Goal: Transaction & Acquisition: Purchase product/service

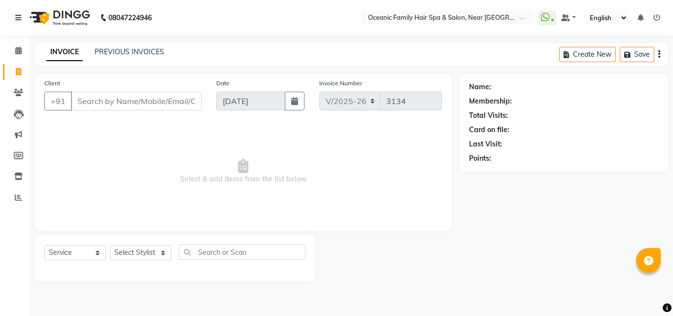
select select "4366"
select select "service"
click at [160, 255] on select "Select Stylist Afsar Ali Arun Thakur Pavithra Rajani Riyasat Shwetha S Jain Sir…" at bounding box center [141, 252] width 62 height 15
click at [110, 245] on select "Select Stylist Afsar Ali Arun Thakur Pavithra Rajani Riyasat Shwetha S Jain Sir…" at bounding box center [141, 252] width 62 height 15
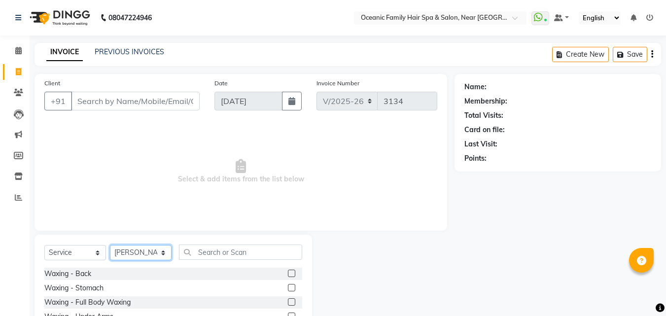
click at [163, 256] on select "Select Stylist Afsar Ali Arun Thakur Pavithra Rajani Riyasat Shwetha S Jain Sir…" at bounding box center [141, 252] width 62 height 15
select select "89184"
click at [110, 245] on select "Select Stylist Afsar Ali Arun Thakur Pavithra Rajani Riyasat Shwetha S Jain Sir…" at bounding box center [141, 252] width 62 height 15
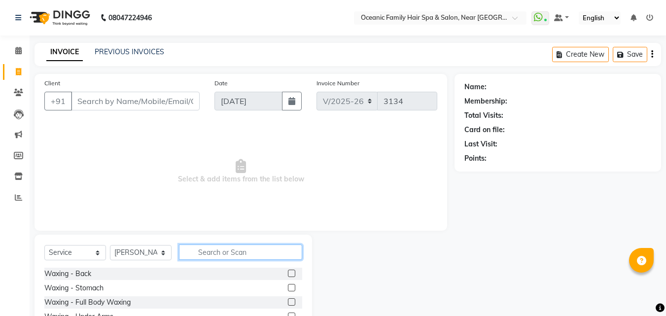
click at [210, 254] on input "text" at bounding box center [240, 252] width 123 height 15
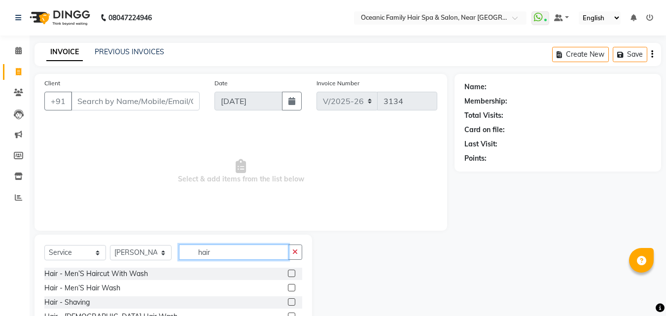
type input "hair"
click at [288, 272] on label at bounding box center [291, 273] width 7 height 7
click at [288, 272] on input "checkbox" at bounding box center [291, 274] width 6 height 6
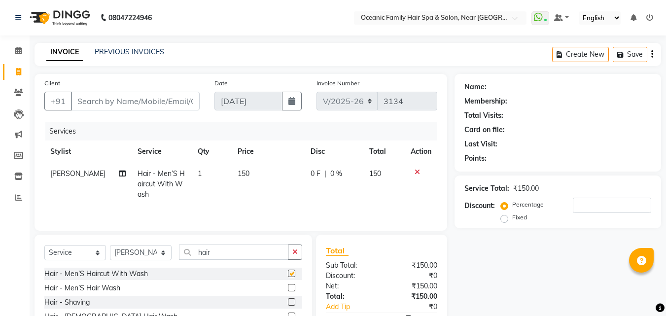
checkbox input "false"
click at [288, 303] on label at bounding box center [291, 301] width 7 height 7
click at [288, 303] on input "checkbox" at bounding box center [291, 302] width 6 height 6
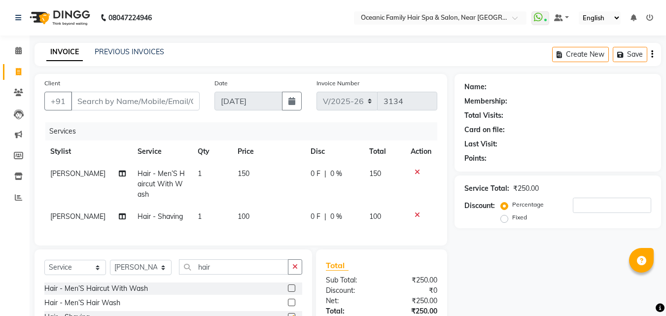
checkbox input "false"
click at [109, 106] on input "Client" at bounding box center [135, 101] width 129 height 19
click at [169, 93] on input "Client" at bounding box center [135, 101] width 129 height 19
type input "v"
type input "0"
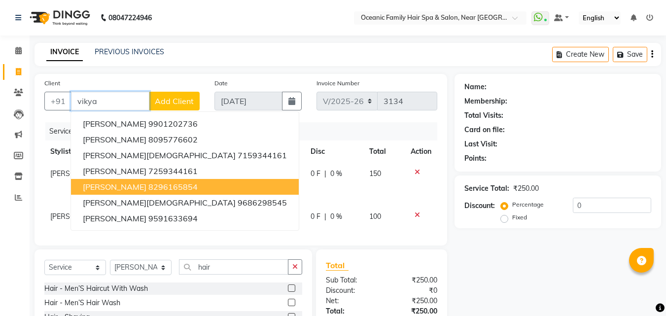
click at [154, 186] on ngb-highlight "8296165854" at bounding box center [172, 187] width 49 height 10
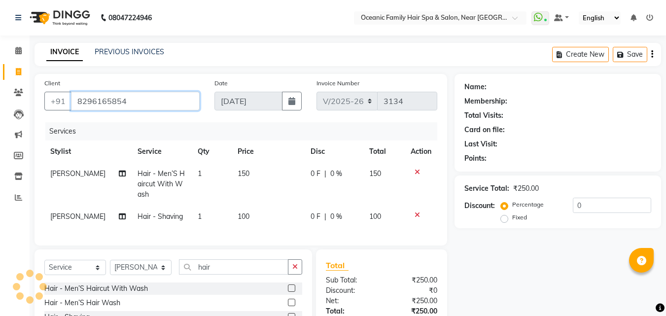
type input "8296165854"
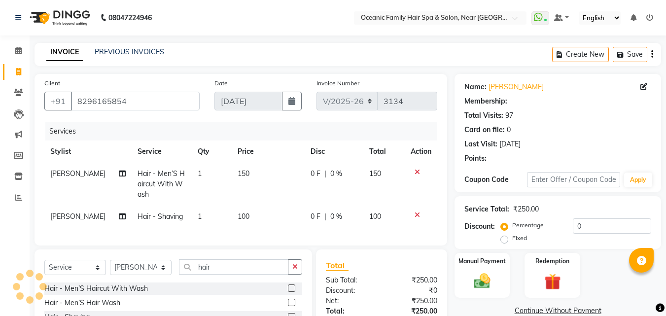
select select "1: Object"
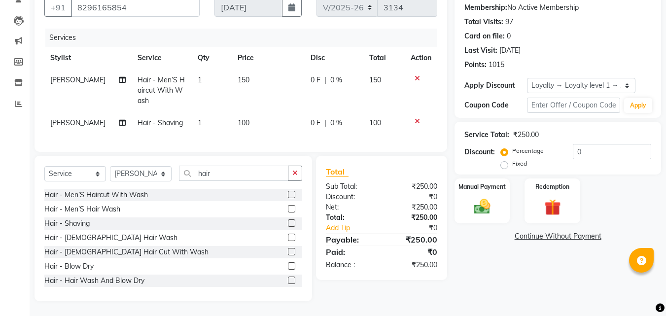
scroll to position [101, 0]
click at [301, 170] on button "button" at bounding box center [295, 173] width 14 height 15
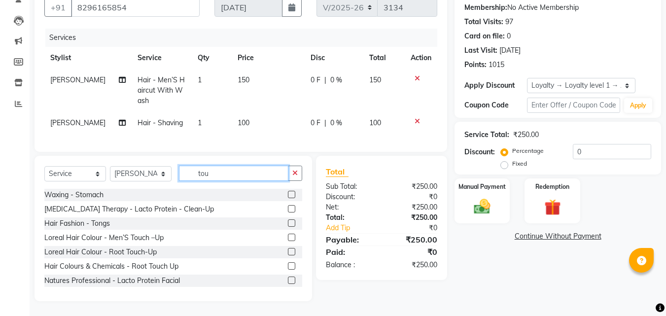
scroll to position [80, 0]
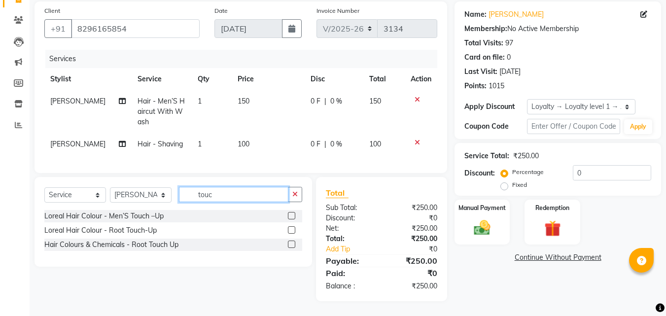
type input "touc"
click at [291, 215] on label at bounding box center [291, 215] width 7 height 7
click at [291, 215] on input "checkbox" at bounding box center [291, 216] width 6 height 6
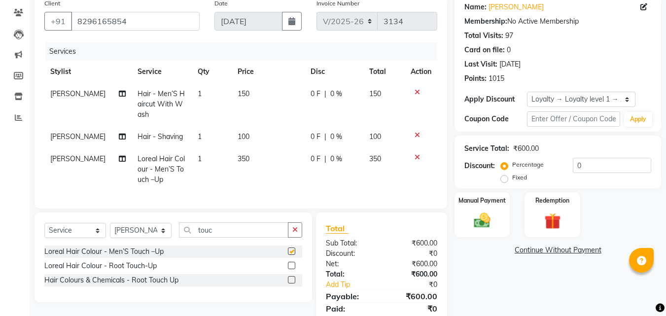
checkbox input "false"
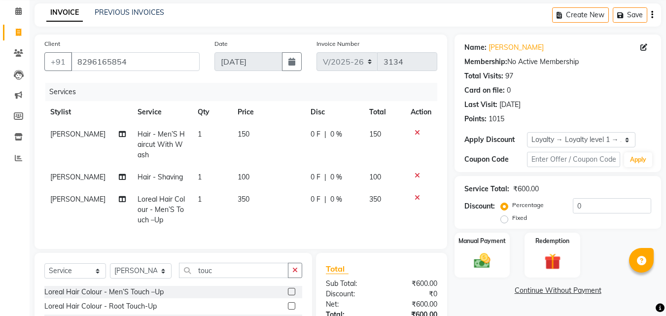
scroll to position [99, 0]
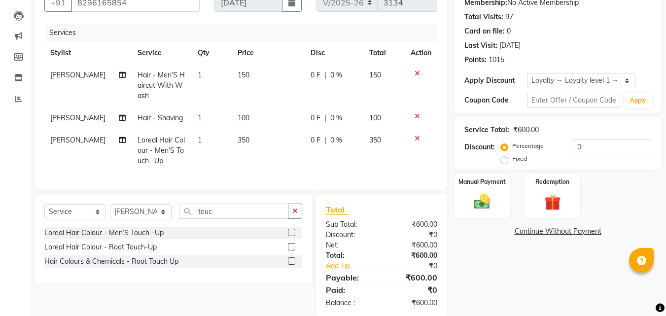
click at [238, 140] on span "350" at bounding box center [244, 140] width 12 height 9
select select "89184"
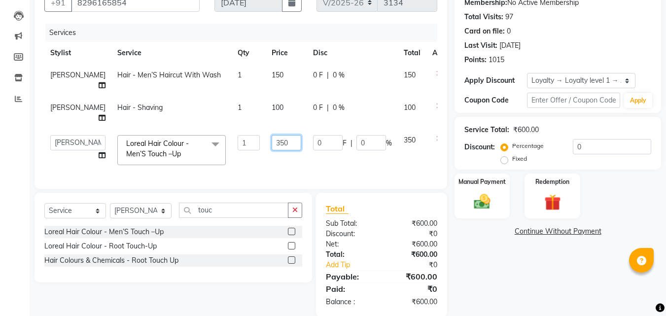
click at [272, 135] on input "350" at bounding box center [287, 142] width 30 height 15
type input "450"
click at [497, 299] on div "Name: Vikyath Shetty Membership: No Active Membership Total Visits: 97 Card on …" at bounding box center [562, 146] width 214 height 342
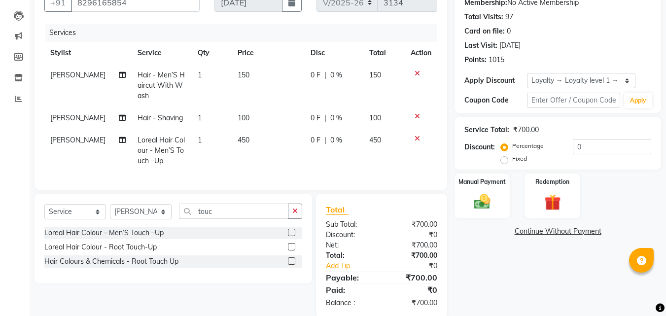
click at [238, 142] on span "450" at bounding box center [244, 140] width 12 height 9
select select "89184"
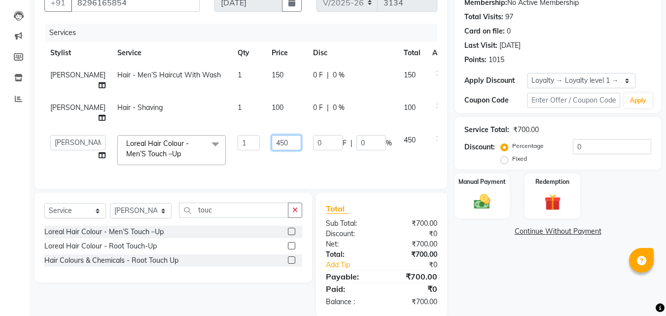
click at [272, 135] on input "450" at bounding box center [287, 142] width 30 height 15
type input "650"
click at [520, 259] on div "Name: Vikyath Shetty Membership: No Active Membership Total Visits: 97 Card on …" at bounding box center [562, 146] width 214 height 342
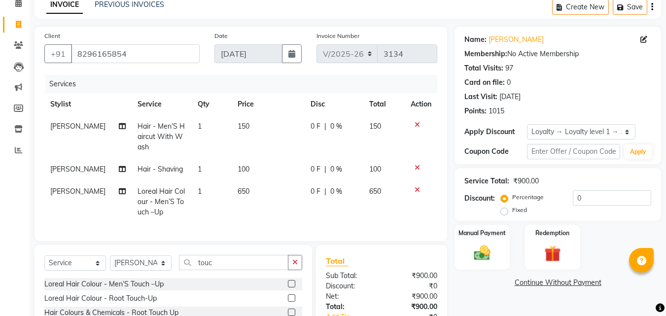
scroll to position [24, 0]
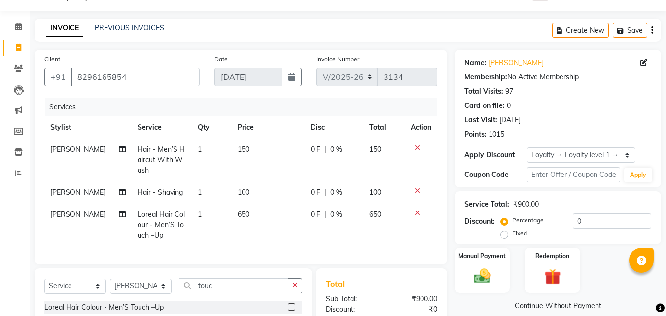
click at [238, 212] on span "650" at bounding box center [244, 214] width 12 height 9
select select "89184"
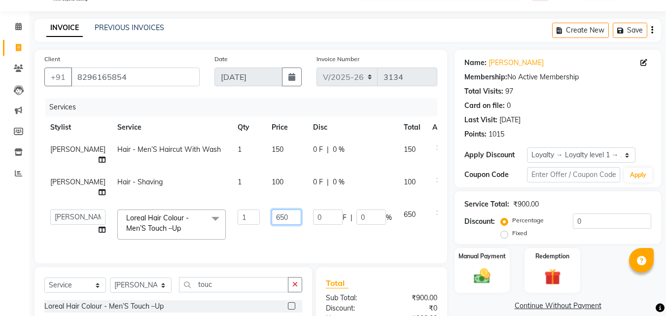
click at [272, 210] on input "650" at bounding box center [287, 217] width 30 height 15
type input "600"
click at [619, 276] on div "Manual Payment Redemption" at bounding box center [557, 270] width 221 height 45
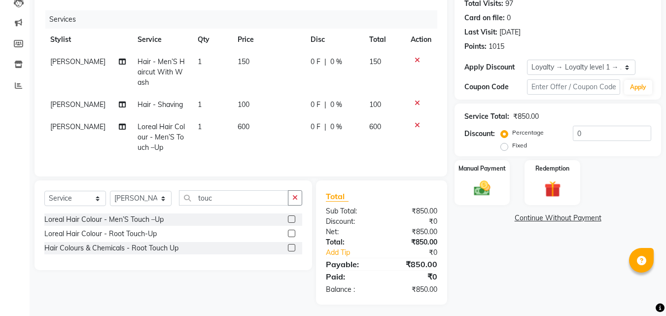
scroll to position [123, 0]
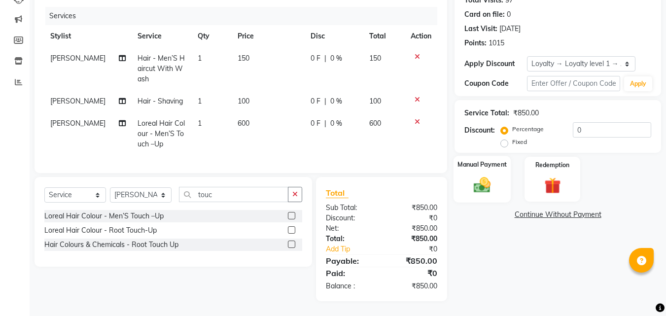
click at [475, 176] on img at bounding box center [482, 185] width 28 height 20
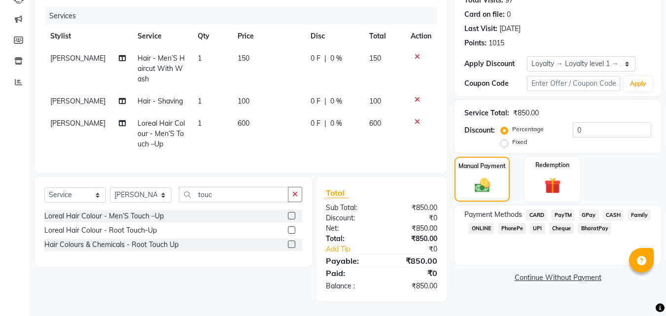
click at [614, 210] on span "CASH" at bounding box center [613, 215] width 21 height 11
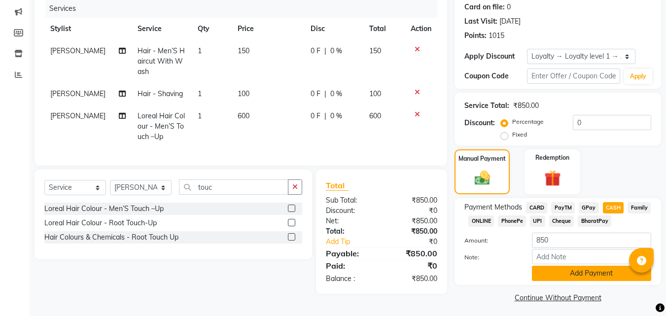
click at [596, 277] on button "Add Payment" at bounding box center [591, 273] width 119 height 15
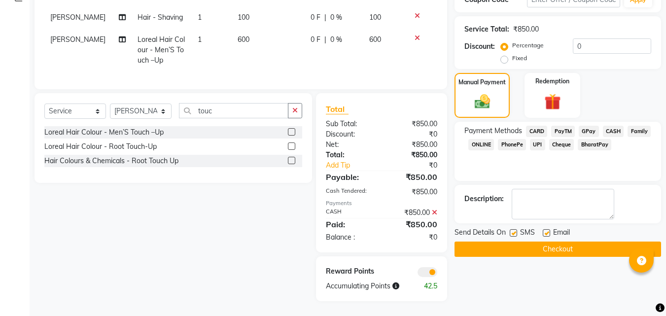
scroll to position [207, 0]
click at [590, 242] on button "Checkout" at bounding box center [558, 249] width 207 height 15
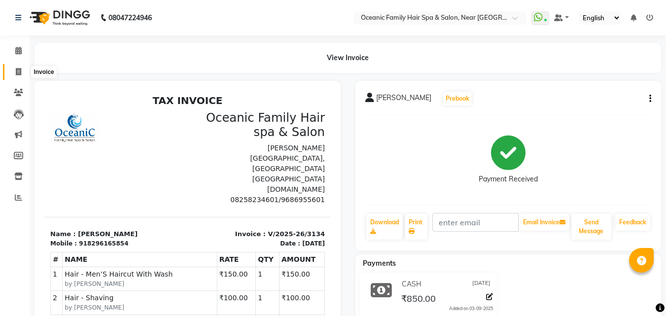
click at [16, 76] on span at bounding box center [18, 72] width 17 height 11
select select "service"
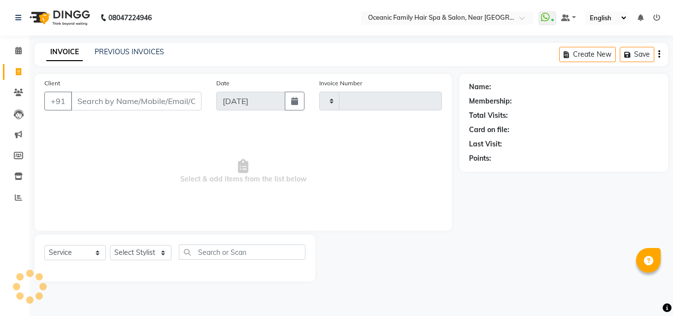
type input "3135"
select select "4366"
click at [126, 104] on input "Client" at bounding box center [136, 101] width 131 height 19
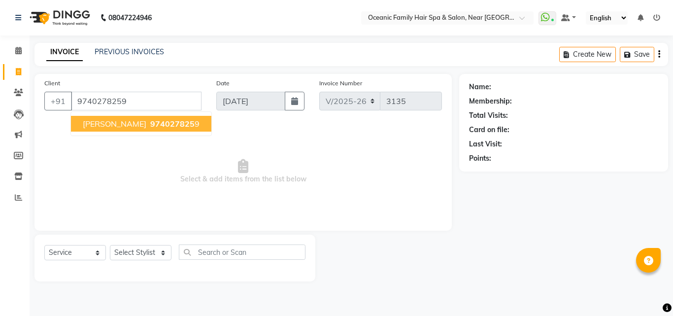
type input "9740278259"
select select "1: Object"
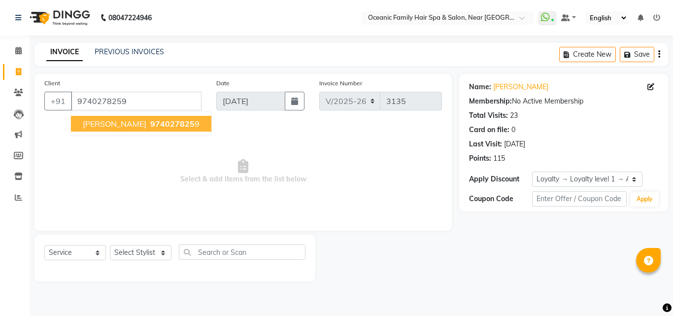
click at [176, 124] on span "974027825" at bounding box center [172, 124] width 44 height 10
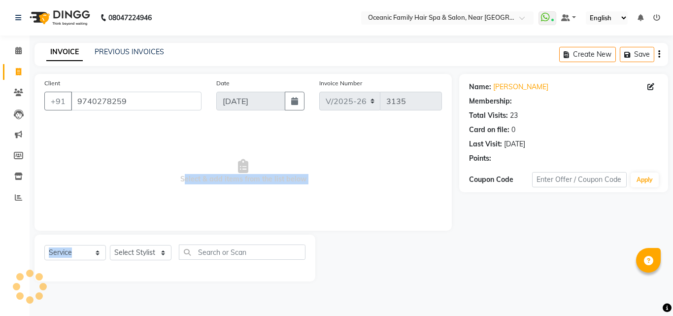
drag, startPoint x: 170, startPoint y: 210, endPoint x: 170, endPoint y: 247, distance: 37.5
click at [170, 242] on div "Client +91 9740278259 Date 03-09-2025 Invoice Number V/2025 V/2025-26 3135 Sele…" at bounding box center [243, 178] width 432 height 208
select select "1: Object"
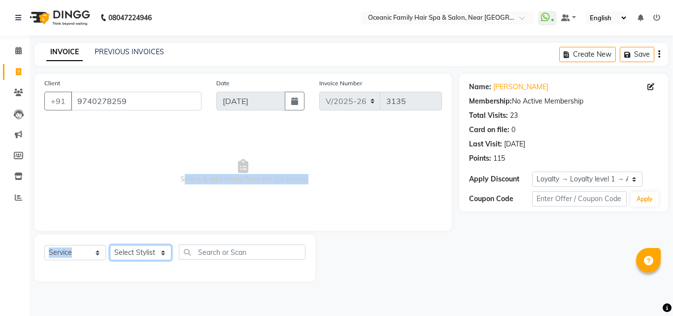
click at [162, 259] on select "Select Stylist Afsar Ali Arun Thakur Pavithra Rajani Riyasat Shwetha S Jain Sir…" at bounding box center [141, 252] width 62 height 15
select select "88863"
click at [110, 245] on select "Select Stylist Afsar Ali Arun Thakur Pavithra Rajani Riyasat Shwetha S Jain Sir…" at bounding box center [141, 252] width 62 height 15
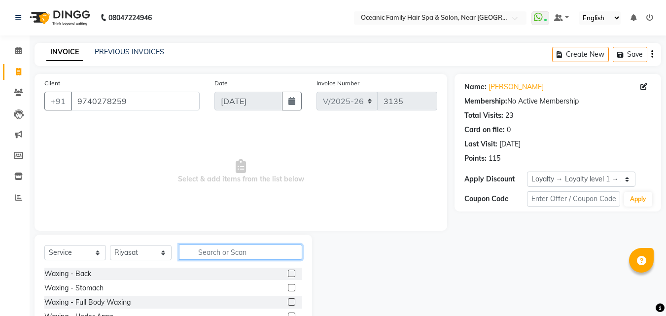
click at [213, 252] on input "text" at bounding box center [240, 252] width 123 height 15
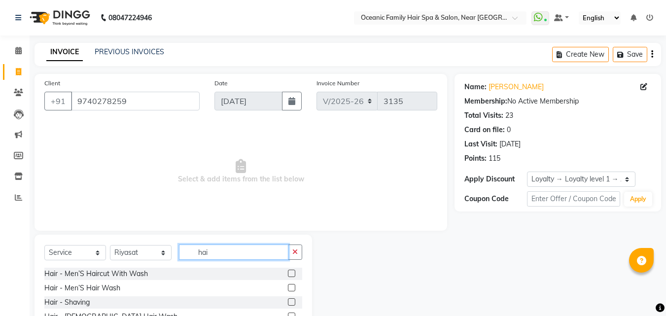
type input "hai"
click at [288, 274] on label at bounding box center [291, 273] width 7 height 7
click at [288, 274] on input "checkbox" at bounding box center [291, 274] width 6 height 6
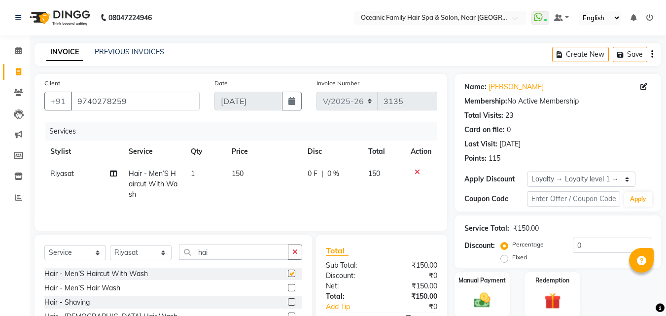
checkbox input "false"
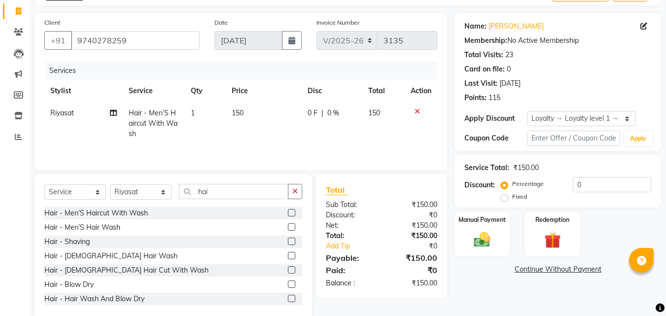
scroll to position [79, 0]
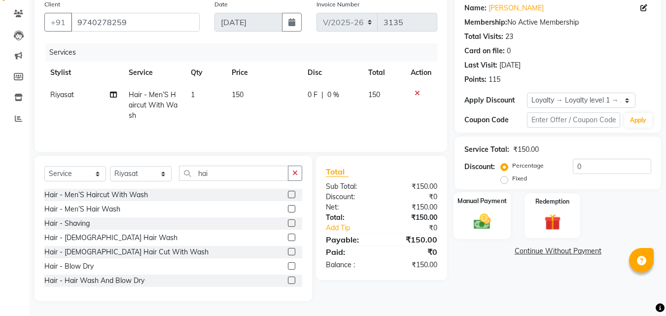
click at [491, 223] on img at bounding box center [482, 221] width 28 height 20
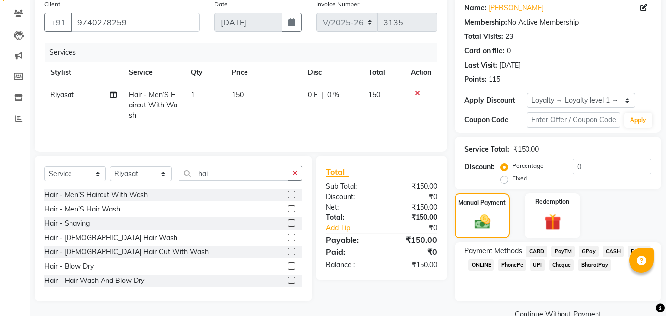
click at [568, 247] on span "PayTM" at bounding box center [563, 251] width 24 height 11
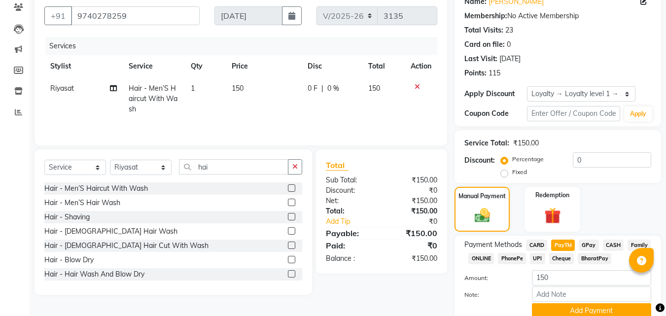
scroll to position [127, 0]
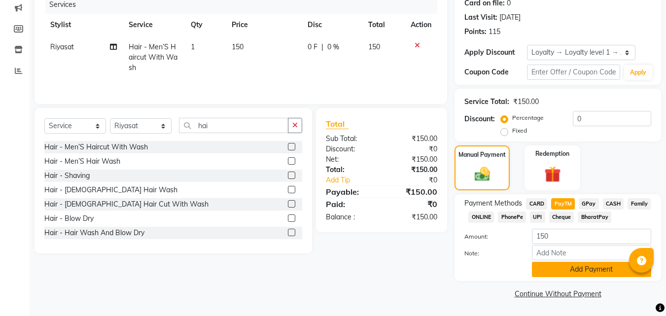
click at [574, 272] on button "Add Payment" at bounding box center [591, 269] width 119 height 15
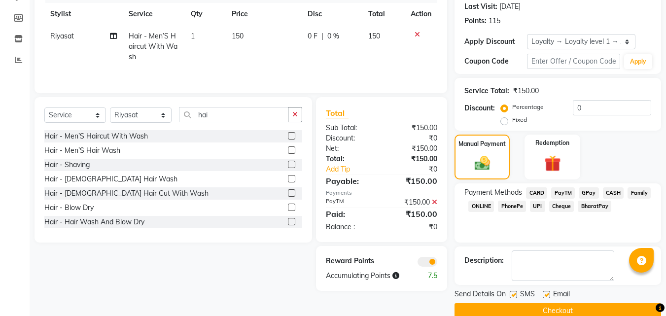
scroll to position [155, 0]
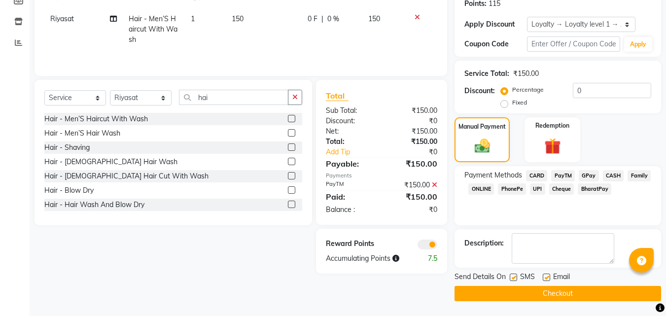
click at [557, 293] on button "Checkout" at bounding box center [558, 293] width 207 height 15
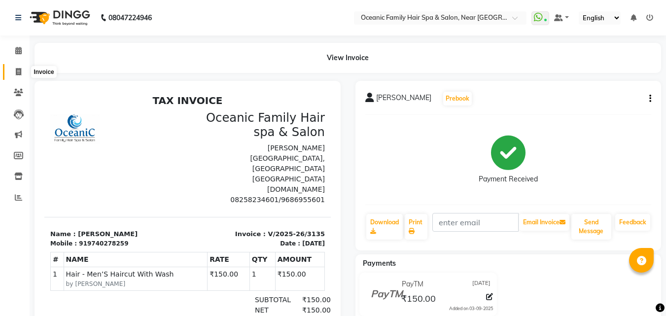
click at [15, 72] on span at bounding box center [18, 72] width 17 height 11
select select "service"
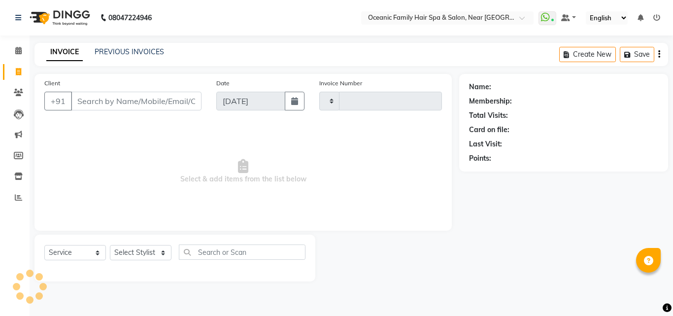
type input "3136"
select select "4366"
click at [15, 54] on icon at bounding box center [18, 50] width 6 height 7
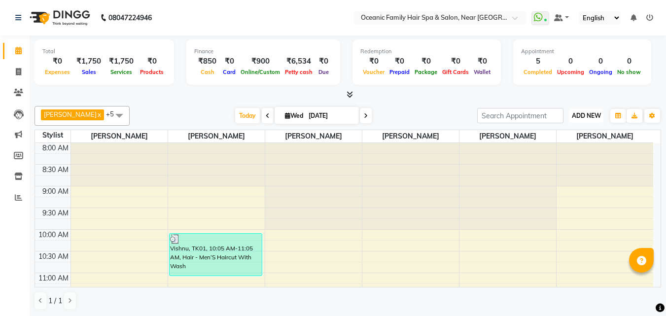
click at [587, 118] on span "ADD NEW" at bounding box center [586, 115] width 29 height 7
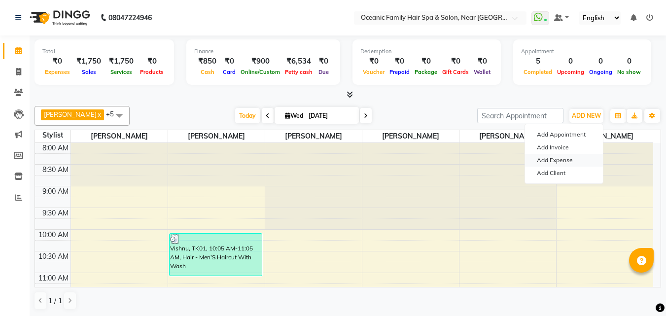
click at [586, 159] on link "Add Expense" at bounding box center [564, 160] width 78 height 13
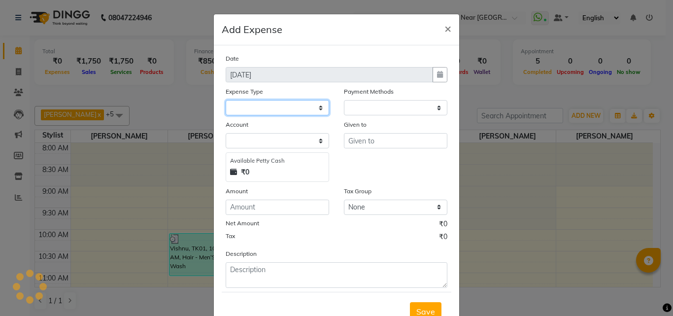
click at [318, 105] on select at bounding box center [278, 107] width 104 height 15
select select "1"
select select "3172"
select select "5890"
click at [226, 100] on select "Select Abid Ali Afsar Ahemed Arun Thakur Bank charges Cash transfer to bank Cas…" at bounding box center [278, 107] width 104 height 15
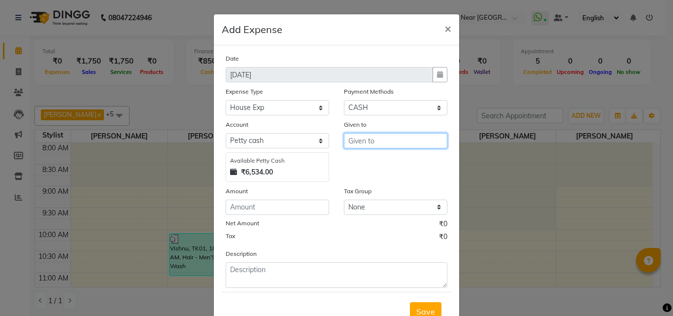
click at [385, 138] on input "text" at bounding box center [396, 140] width 104 height 15
click at [391, 159] on button "Tas miya" at bounding box center [384, 162] width 78 height 16
type input "[PERSON_NAME]"
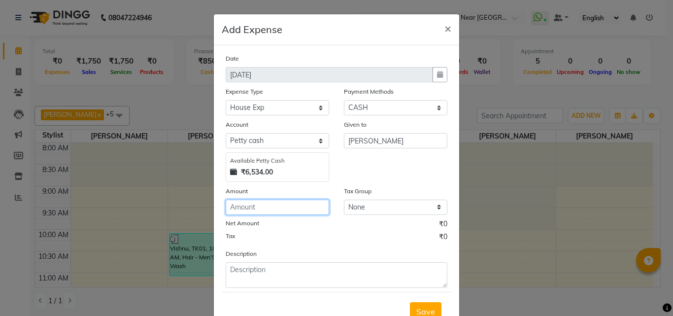
click at [312, 210] on input "number" at bounding box center [278, 207] width 104 height 15
type input "230"
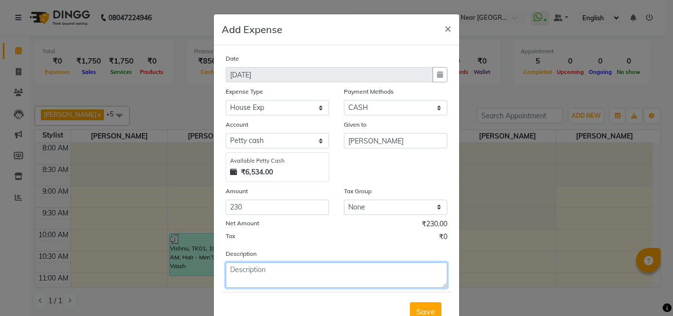
click at [352, 279] on textarea at bounding box center [337, 275] width 222 height 26
type textarea "breakfst"
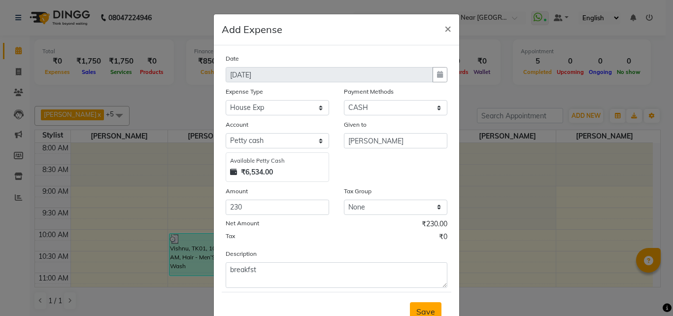
click at [417, 307] on span "Save" at bounding box center [426, 312] width 19 height 10
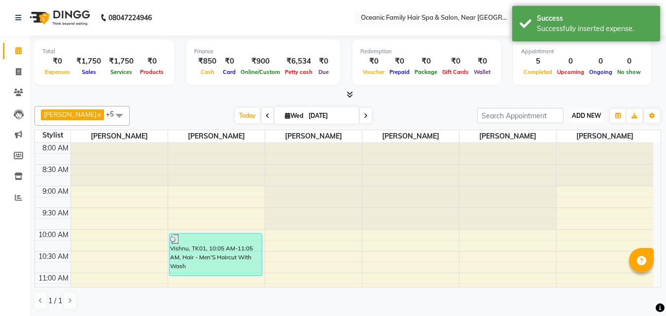
click at [582, 114] on span "ADD NEW" at bounding box center [586, 115] width 29 height 7
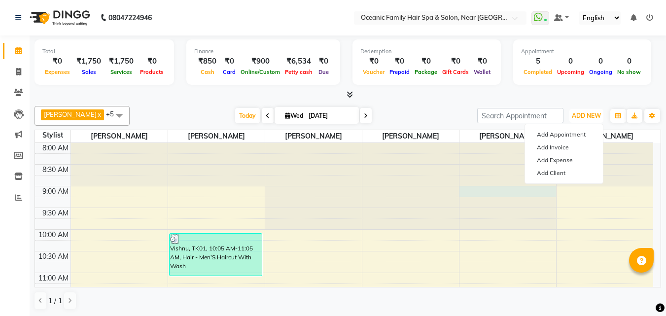
click at [488, 143] on div at bounding box center [507, 143] width 97 height 0
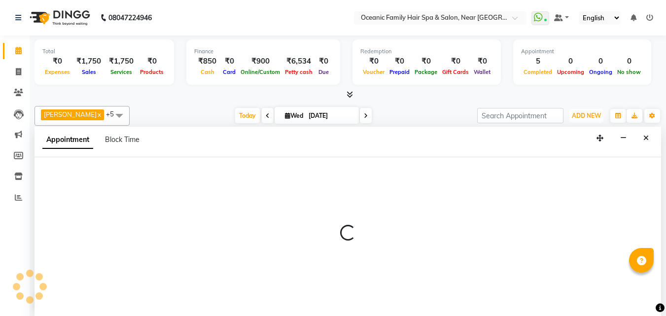
scroll to position [0, 0]
select select "23958"
select select "540"
select select "tentative"
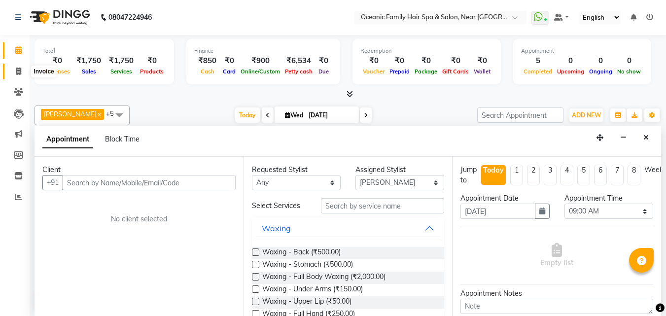
click at [18, 66] on span at bounding box center [18, 71] width 17 height 11
select select "service"
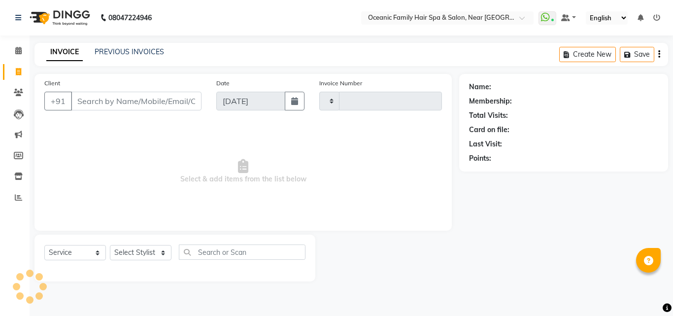
type input "3136"
select select "4366"
click at [16, 49] on icon at bounding box center [18, 50] width 6 height 7
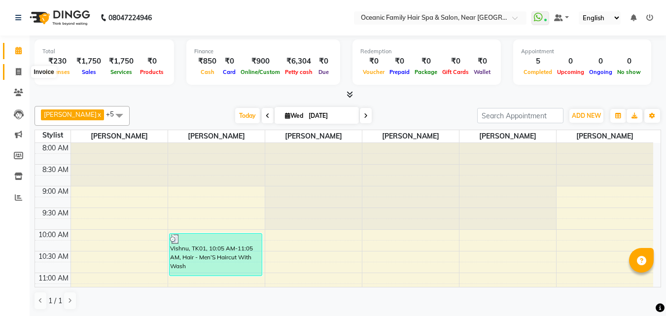
click at [17, 75] on icon at bounding box center [18, 71] width 5 height 7
select select "service"
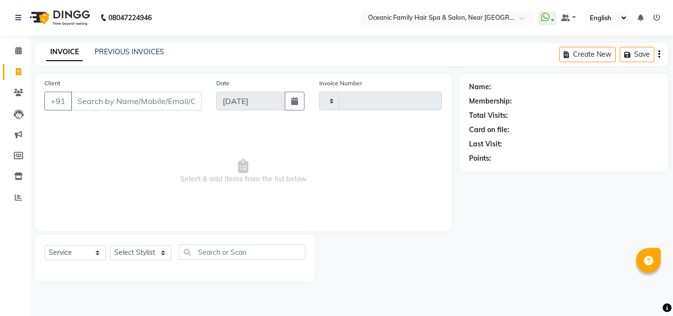
type input "3136"
select select "4366"
click at [99, 96] on input "Client" at bounding box center [136, 101] width 131 height 19
click at [18, 67] on span at bounding box center [18, 72] width 17 height 11
select select "service"
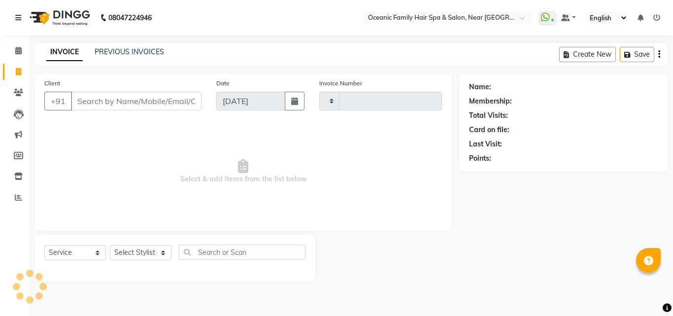
type input "3136"
select select "4366"
click at [18, 53] on icon at bounding box center [18, 50] width 6 height 7
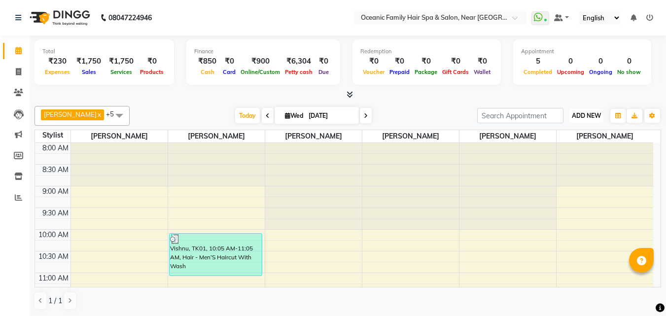
click at [582, 115] on span "ADD NEW" at bounding box center [586, 115] width 29 height 7
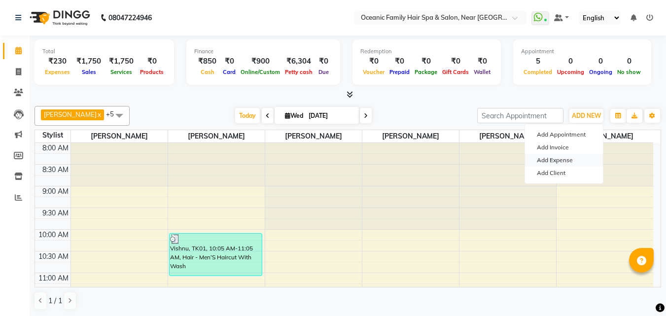
click at [581, 157] on link "Add Expense" at bounding box center [564, 160] width 78 height 13
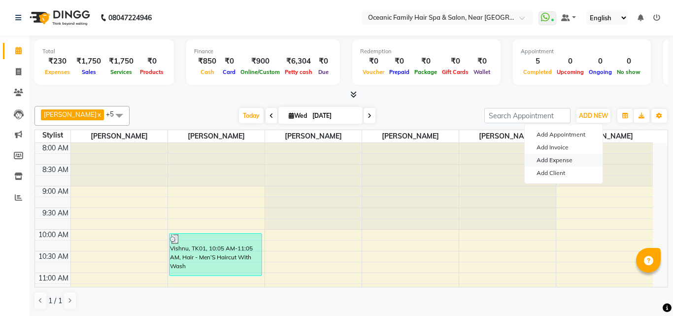
select select "1"
select select "3172"
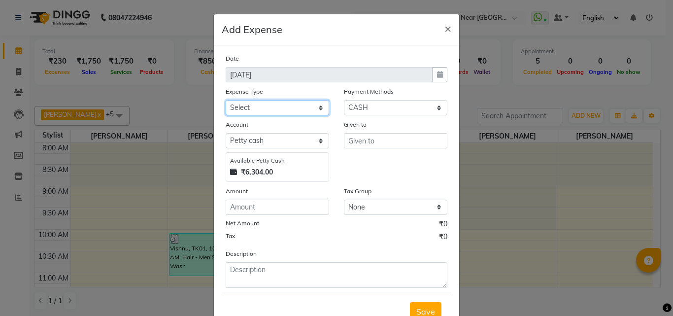
click at [316, 105] on select "Select Abid Ali Afsar Ahemed Arun Thakur Bank charges Cash transfer to bank Cas…" at bounding box center [278, 107] width 104 height 15
select select "5541"
click at [226, 100] on select "Select Abid Ali Afsar Ahemed Arun Thakur Bank charges Cash transfer to bank Cas…" at bounding box center [278, 107] width 104 height 15
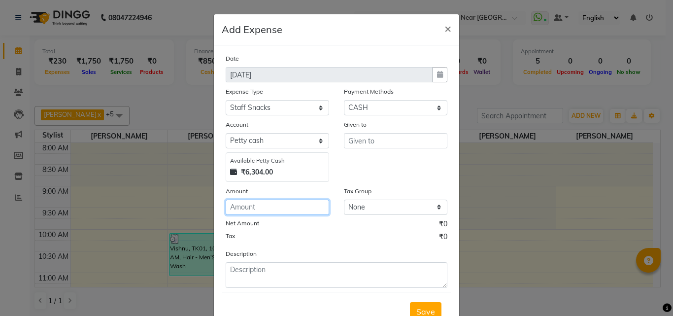
click at [301, 209] on input "number" at bounding box center [278, 207] width 104 height 15
type input "75"
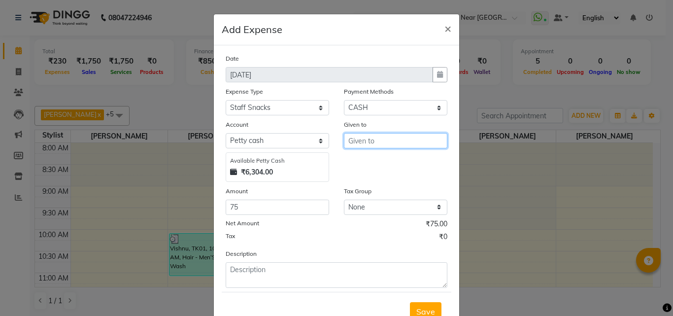
click at [367, 144] on input "text" at bounding box center [396, 140] width 104 height 15
click at [377, 159] on ngb-highlight "Tas miya" at bounding box center [372, 162] width 32 height 10
type input "[PERSON_NAME]"
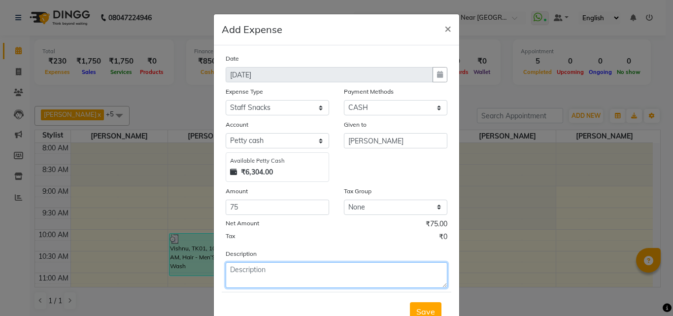
click at [275, 277] on textarea at bounding box center [337, 275] width 222 height 26
type textarea "tea"
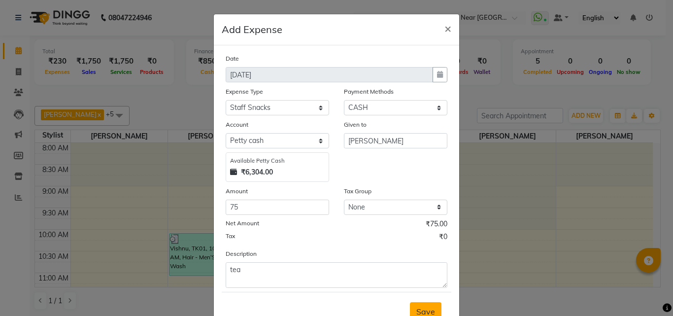
click at [424, 305] on button "Save" at bounding box center [426, 311] width 32 height 19
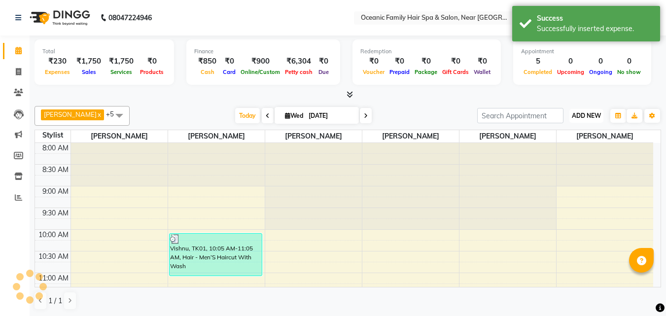
click at [580, 118] on span "ADD NEW" at bounding box center [586, 115] width 29 height 7
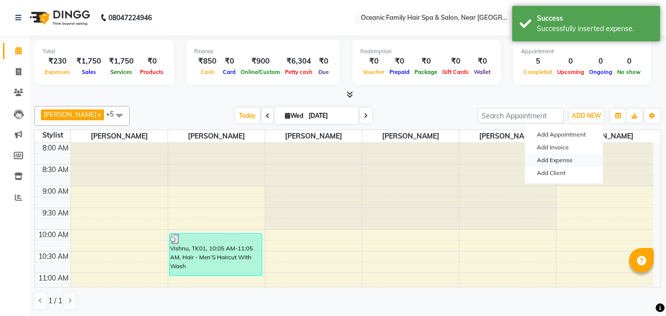
click at [578, 162] on link "Add Expense" at bounding box center [564, 160] width 78 height 13
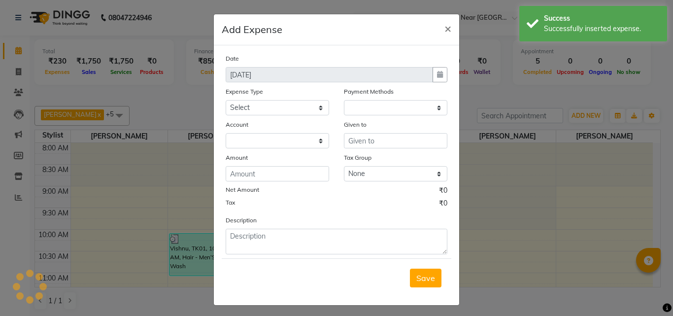
select select "1"
select select "3172"
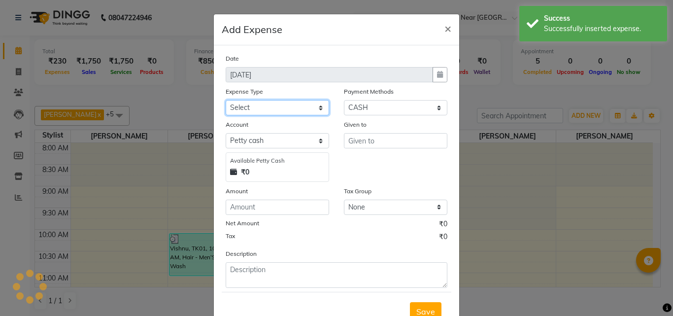
click at [316, 112] on select "Select Abid Ali Afsar Ahemed Arun Thakur Bank charges Cash transfer to bank Cas…" at bounding box center [278, 107] width 104 height 15
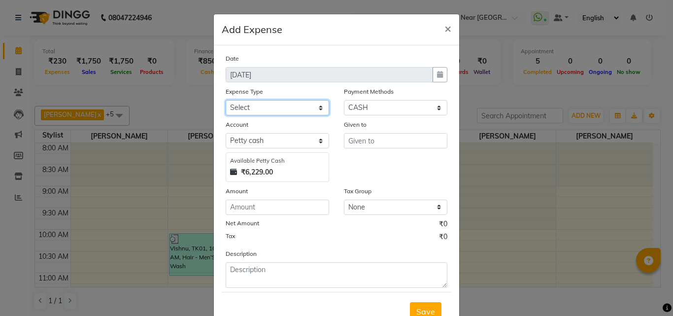
select select "5542"
click at [226, 100] on select "Select Abid Ali Afsar Ahemed Arun Thakur Bank charges Cash transfer to bank Cas…" at bounding box center [278, 107] width 104 height 15
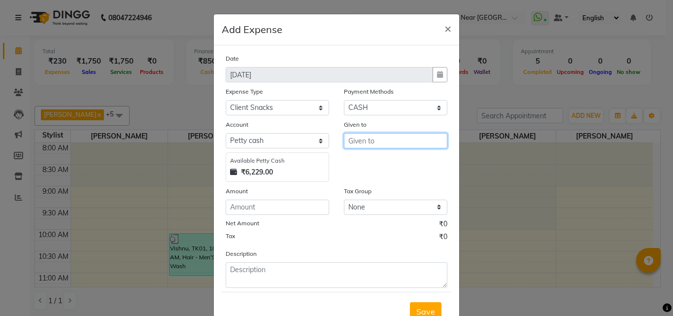
click at [398, 141] on input "text" at bounding box center [396, 140] width 104 height 15
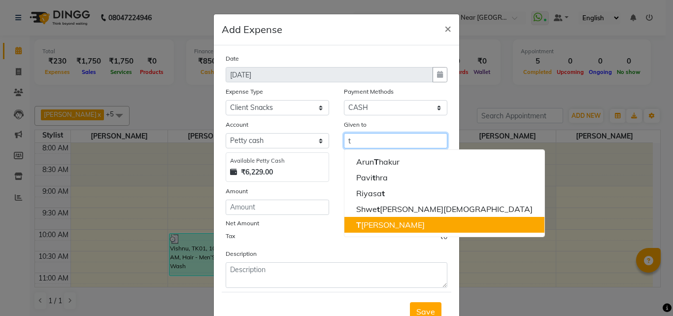
click at [376, 225] on ngb-highlight "T asmiya" at bounding box center [390, 225] width 69 height 10
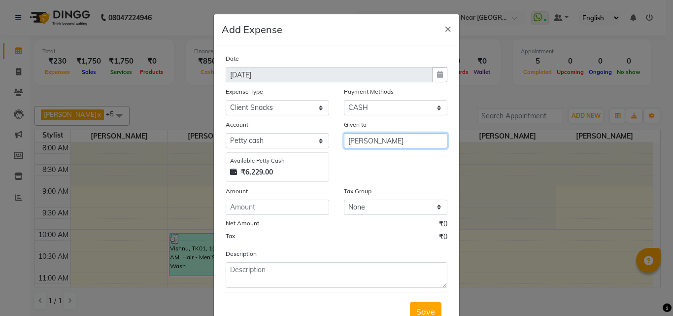
type input "[PERSON_NAME]"
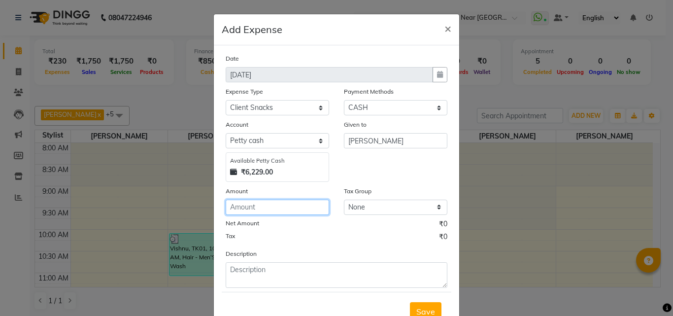
click at [297, 207] on input "number" at bounding box center [278, 207] width 104 height 15
type input "100"
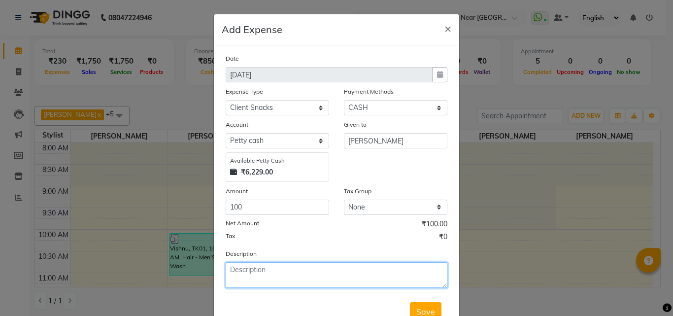
click at [285, 277] on textarea at bounding box center [337, 275] width 222 height 26
type textarea "t"
type textarea "Tea"
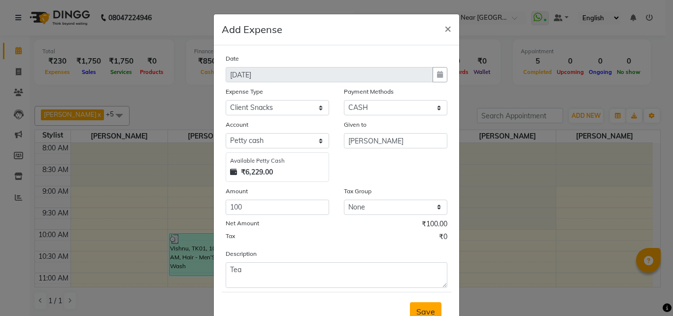
click at [424, 308] on span "Save" at bounding box center [426, 312] width 19 height 10
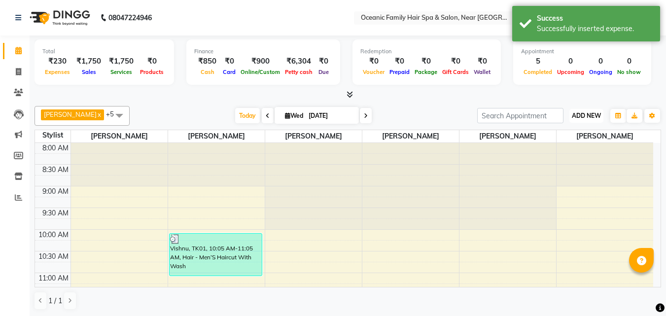
click at [579, 115] on span "ADD NEW" at bounding box center [586, 115] width 29 height 7
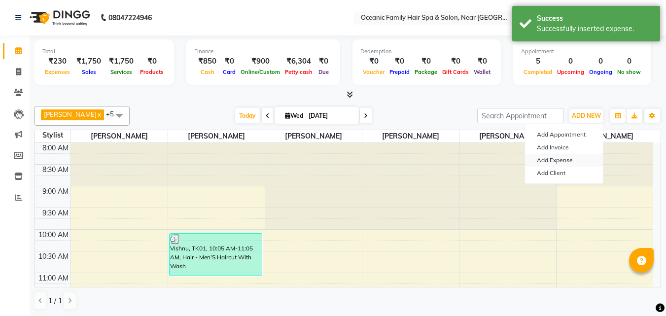
click at [577, 162] on link "Add Expense" at bounding box center [564, 160] width 78 height 13
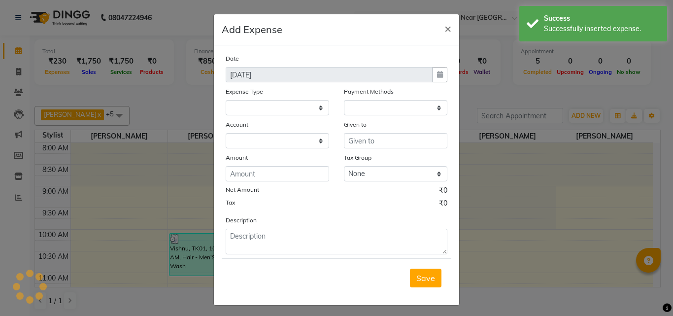
select select
select select "1"
select select "3172"
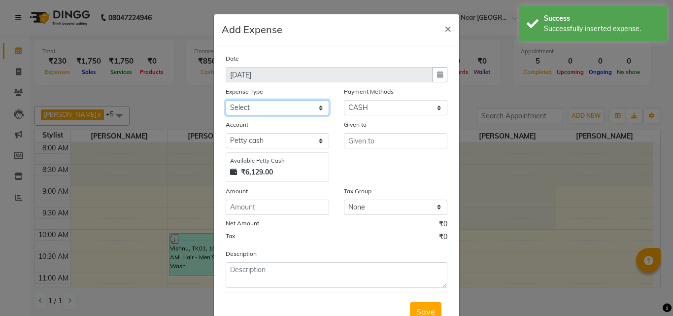
click at [318, 113] on select "Select Abid Ali Afsar Ahemed Arun Thakur Bank charges Cash transfer to bank Cas…" at bounding box center [278, 107] width 104 height 15
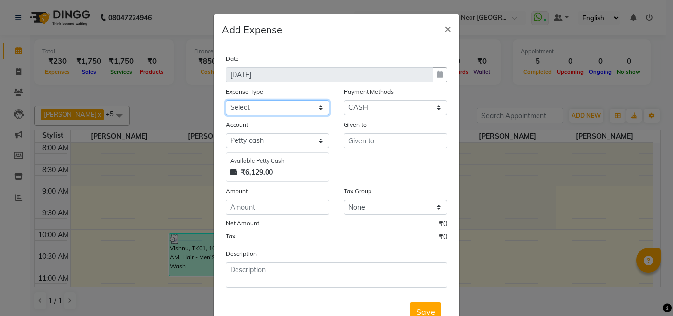
select select "7920"
click at [226, 100] on select "Select Abid Ali Afsar Ahemed Arun Thakur Bank charges Cash transfer to bank Cas…" at bounding box center [278, 107] width 104 height 15
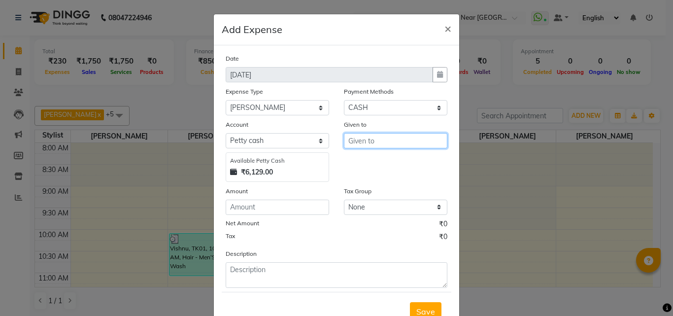
click at [378, 142] on input "text" at bounding box center [396, 140] width 104 height 15
click at [392, 163] on button "Tas miya" at bounding box center [384, 162] width 78 height 16
type input "[PERSON_NAME]"
drag, startPoint x: 254, startPoint y: 199, endPoint x: 252, endPoint y: 207, distance: 8.1
click at [252, 206] on div "Amount" at bounding box center [277, 200] width 118 height 29
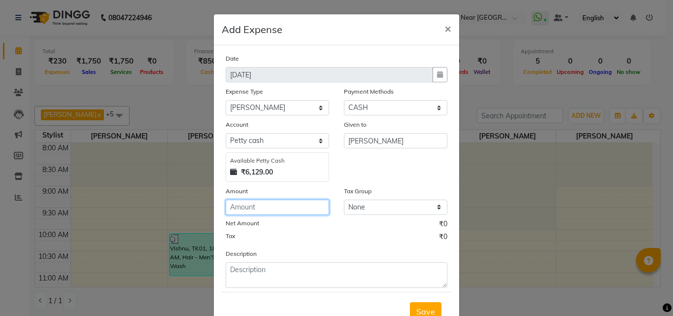
click at [252, 207] on input "number" at bounding box center [278, 207] width 104 height 15
type input "3000"
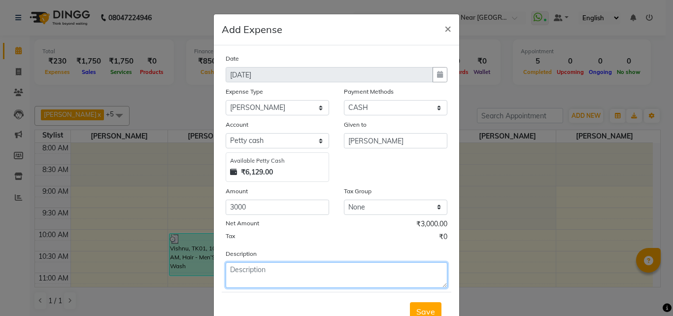
click at [254, 279] on textarea at bounding box center [337, 275] width 222 height 26
click at [235, 269] on textarea "Aadvance" at bounding box center [337, 275] width 222 height 26
type textarea "Advance"
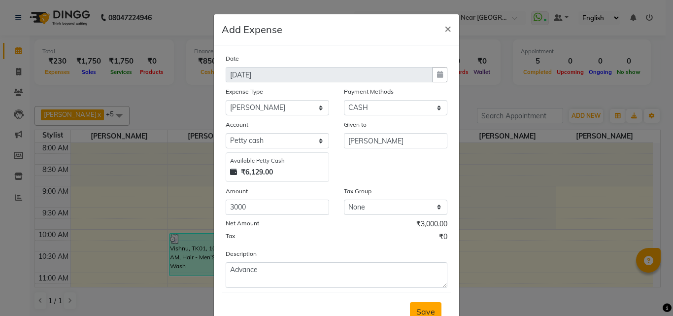
click at [427, 311] on span "Save" at bounding box center [426, 312] width 19 height 10
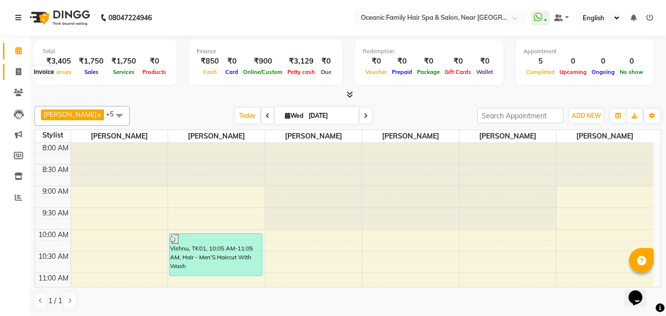
click at [17, 67] on span at bounding box center [18, 72] width 17 height 11
select select "4366"
select select "service"
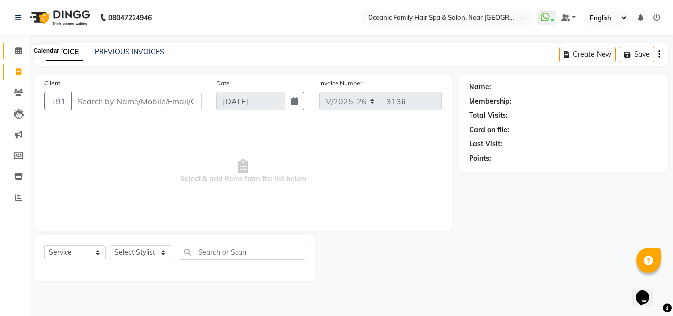
click at [17, 51] on icon at bounding box center [18, 50] width 6 height 7
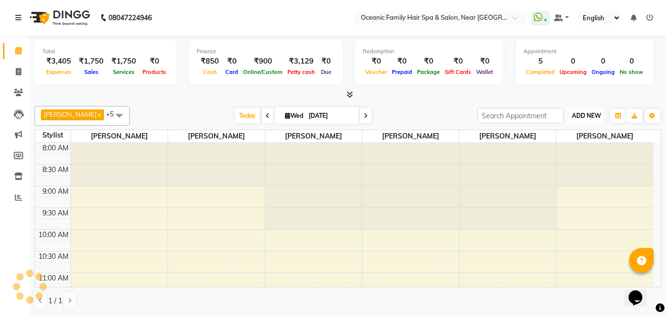
click at [593, 113] on span "ADD NEW" at bounding box center [586, 115] width 29 height 7
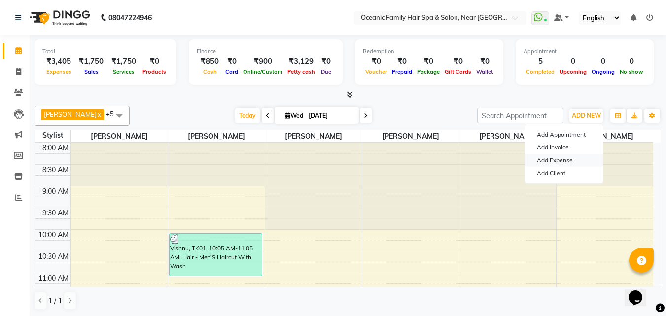
click at [588, 160] on link "Add Expense" at bounding box center [564, 160] width 78 height 13
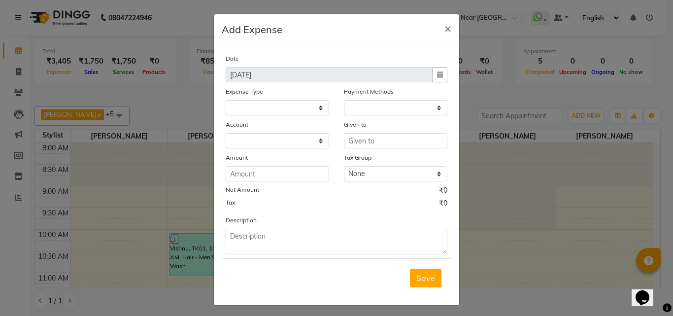
select select "3173"
select select "1"
select select "3172"
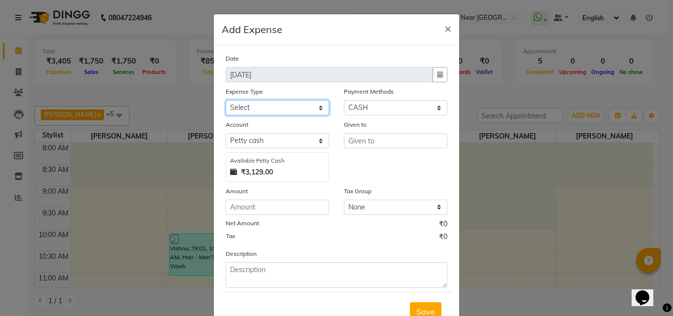
click at [318, 109] on select "Select Abid Ali Afsar Ahemed Arun Thakur Bank charges Cash transfer to bank Cas…" at bounding box center [278, 107] width 104 height 15
select select "18955"
click at [226, 100] on select "Select Abid Ali Afsar Ahemed Arun Thakur Bank charges Cash transfer to bank Cas…" at bounding box center [278, 107] width 104 height 15
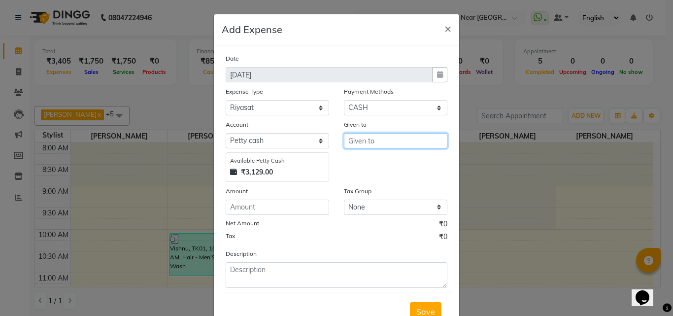
click at [370, 141] on input "text" at bounding box center [396, 140] width 104 height 15
click at [379, 158] on ngb-highlight "Tas miya" at bounding box center [372, 162] width 32 height 10
type input "[PERSON_NAME]"
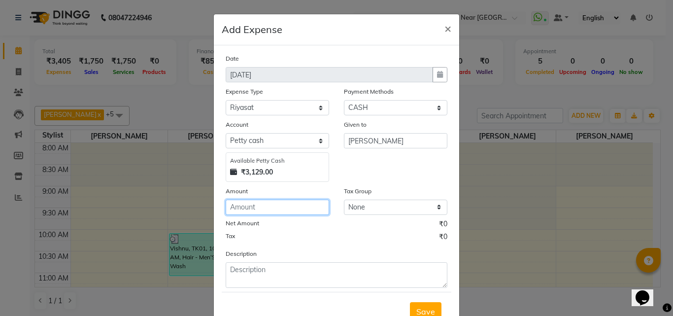
click at [301, 208] on input "number" at bounding box center [278, 207] width 104 height 15
type input "1000"
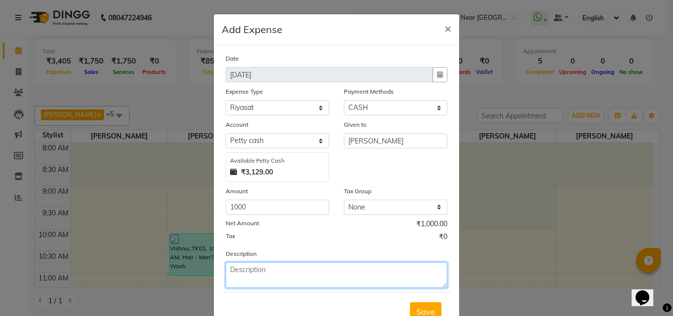
click at [316, 280] on textarea at bounding box center [337, 275] width 222 height 26
click at [325, 280] on textarea at bounding box center [337, 275] width 222 height 26
type textarea "a"
type textarea "Advance"
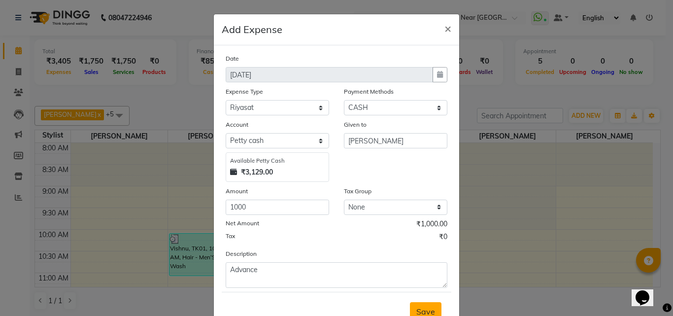
click at [426, 310] on span "Save" at bounding box center [426, 312] width 19 height 10
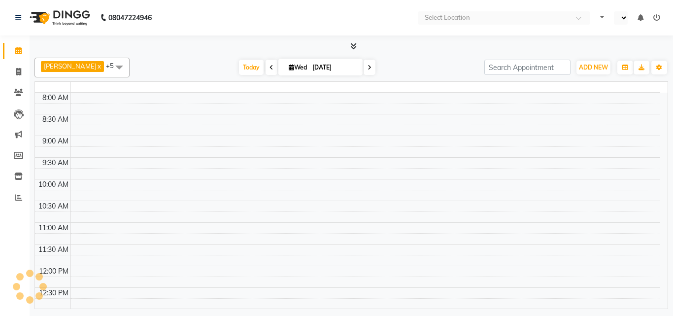
select select "en"
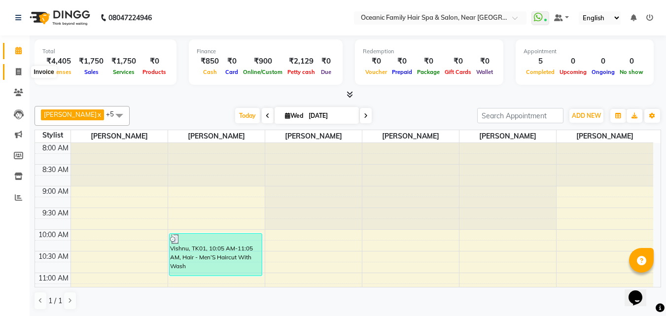
click at [21, 70] on icon at bounding box center [18, 71] width 5 height 7
select select "service"
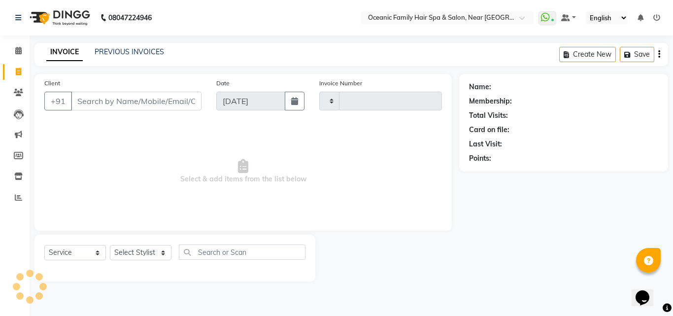
type input "3136"
select select "4366"
click at [161, 252] on select "Select Stylist" at bounding box center [141, 252] width 62 height 15
select select "23947"
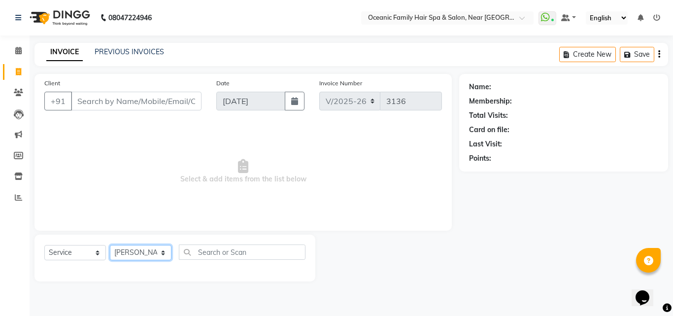
click at [110, 245] on select "Select Stylist Afsar Ali Arun Thakur Pavithra Rajani Riyasat Shwetha S Jain Sir…" at bounding box center [141, 252] width 62 height 15
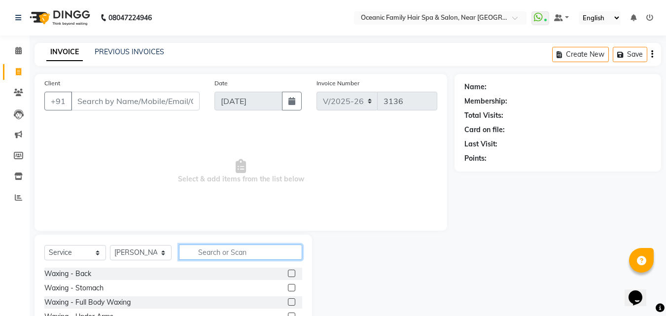
click at [233, 255] on input "text" at bounding box center [240, 252] width 123 height 15
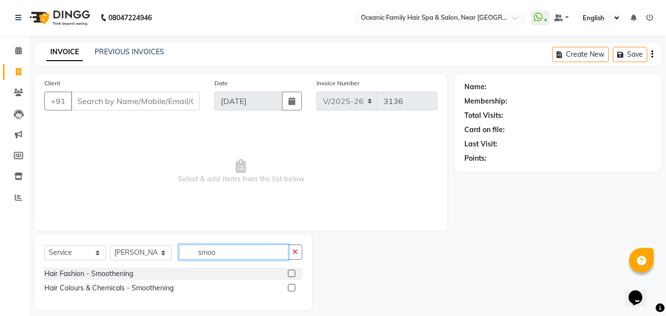
type input "smoo"
click at [291, 274] on label at bounding box center [291, 273] width 7 height 7
click at [291, 274] on input "checkbox" at bounding box center [291, 274] width 6 height 6
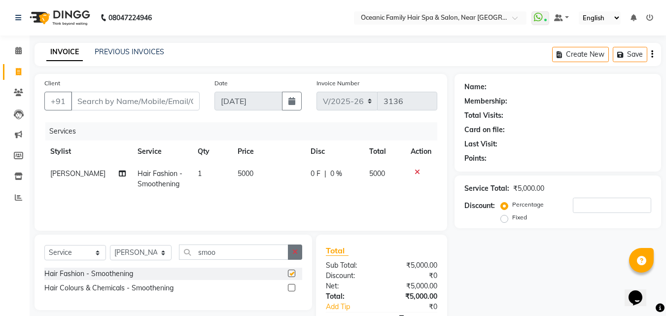
checkbox input "false"
click at [297, 254] on icon "button" at bounding box center [294, 251] width 5 height 7
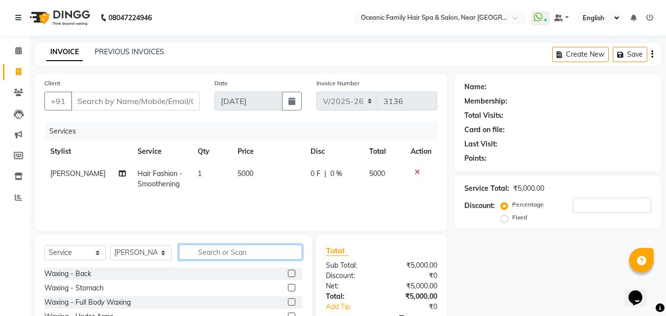
click at [293, 253] on input "text" at bounding box center [240, 252] width 123 height 15
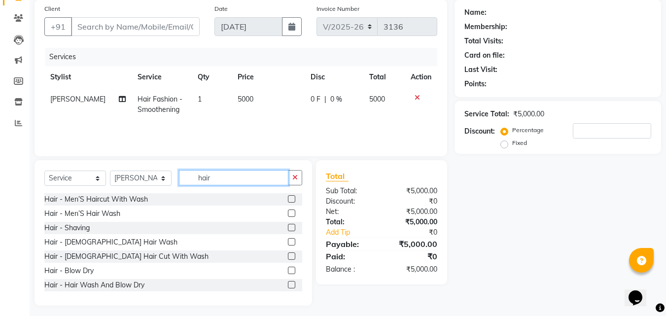
scroll to position [79, 0]
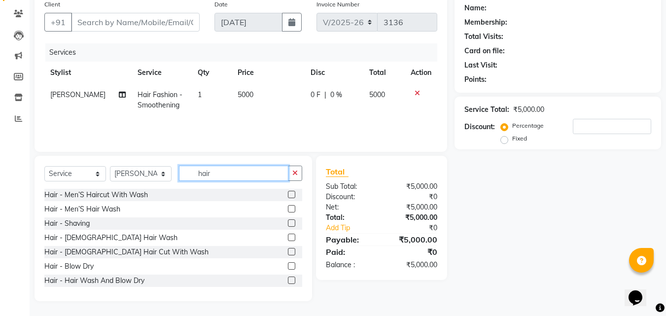
type input "hair"
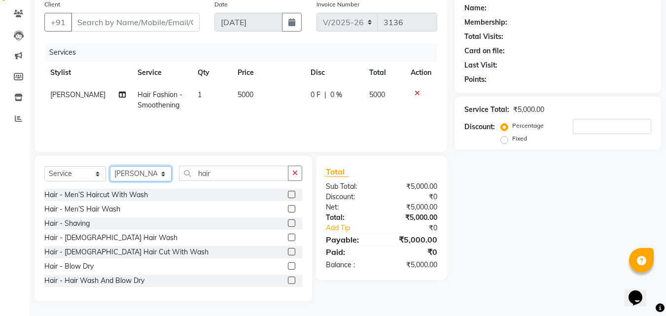
click at [168, 173] on select "Select Stylist Afsar Ali Arun Thakur Pavithra Rajani Riyasat Shwetha S Jain Sir…" at bounding box center [141, 173] width 62 height 15
select select "88863"
click at [110, 166] on select "Select Stylist Afsar Ali Arun Thakur Pavithra Rajani Riyasat Shwetha S Jain Sir…" at bounding box center [141, 173] width 62 height 15
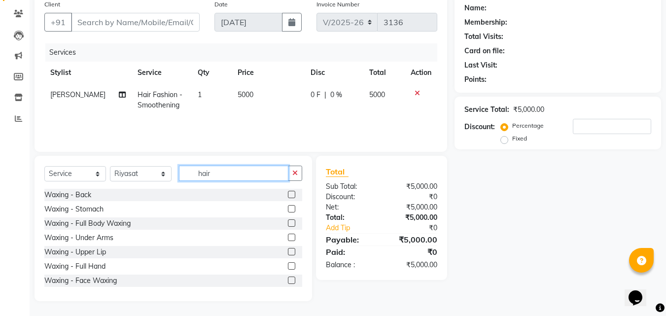
click at [280, 173] on input "hair" at bounding box center [233, 173] width 109 height 15
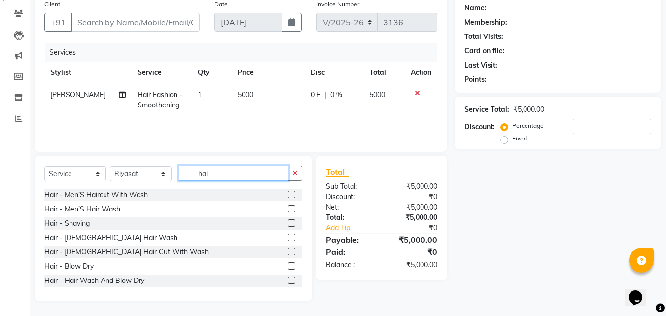
type input "hair"
click at [288, 250] on label at bounding box center [291, 251] width 7 height 7
click at [288, 250] on input "checkbox" at bounding box center [291, 252] width 6 height 6
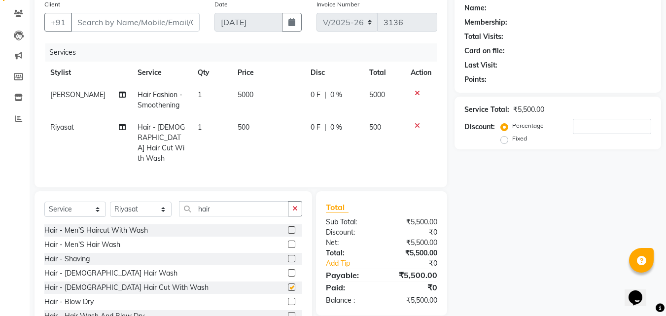
click at [288, 253] on div at bounding box center [295, 259] width 14 height 12
checkbox input "false"
click at [238, 124] on span "500" at bounding box center [244, 127] width 12 height 9
select select "88863"
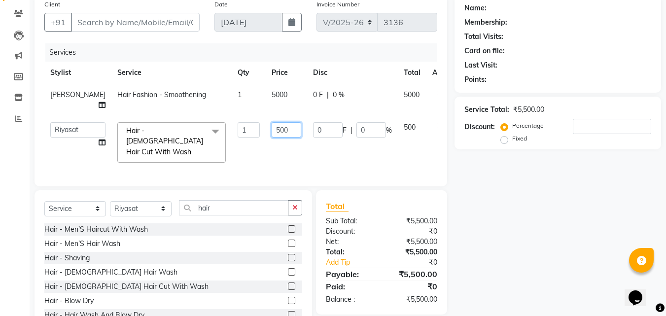
click at [272, 122] on input "500" at bounding box center [287, 129] width 30 height 15
click at [272, 122] on input "00" at bounding box center [287, 129] width 30 height 15
type input "0"
type input "250"
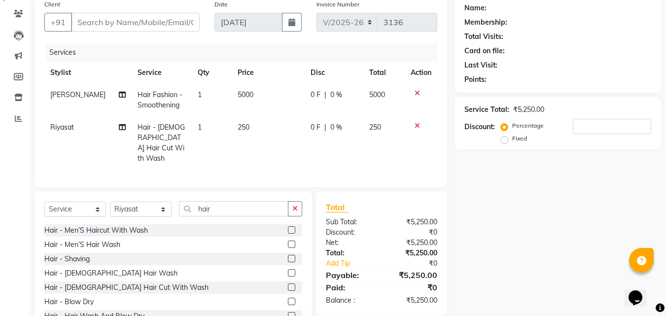
click at [475, 260] on div "Name: Membership: Total Visits: Card on file: Last Visit: Points: Service Total…" at bounding box center [562, 166] width 214 height 342
click at [248, 94] on td "5000" at bounding box center [268, 100] width 73 height 33
select select "23947"
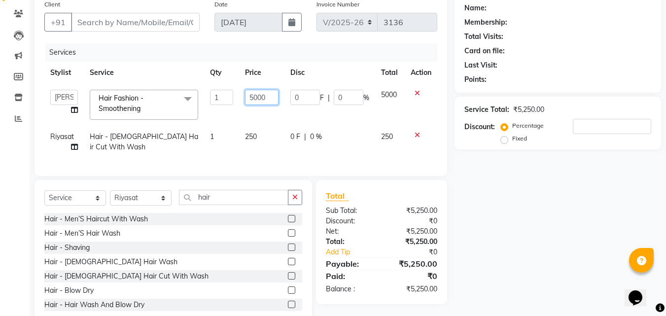
click at [271, 97] on input "5000" at bounding box center [261, 97] width 33 height 15
type input "5"
type input "1500"
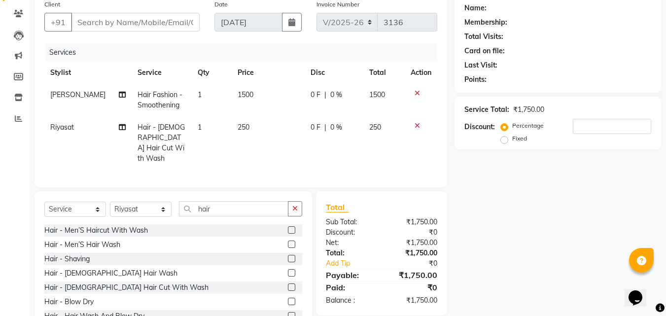
click at [529, 261] on div "Name: Membership: Total Visits: Card on file: Last Visit: Points: Service Total…" at bounding box center [562, 166] width 214 height 342
click at [135, 23] on input "Client" at bounding box center [135, 22] width 129 height 19
type input "8"
type input "0"
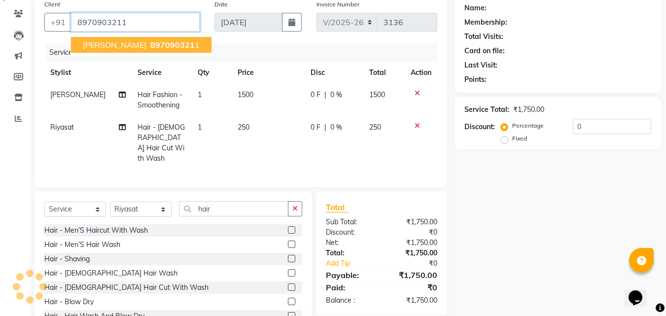
type input "8970903211"
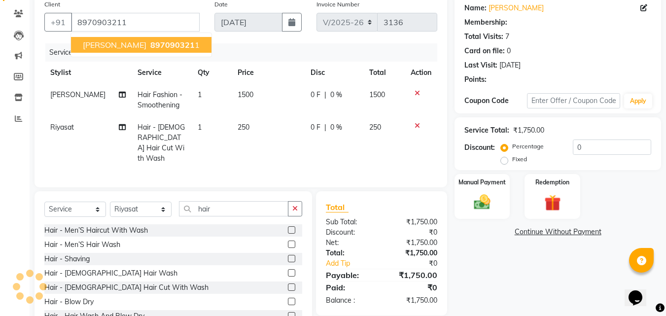
select select "1: Object"
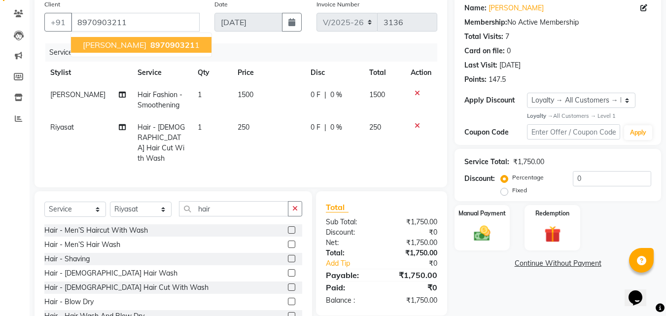
click at [156, 39] on button "Ananya Raghav 897090321 1" at bounding box center [141, 45] width 140 height 16
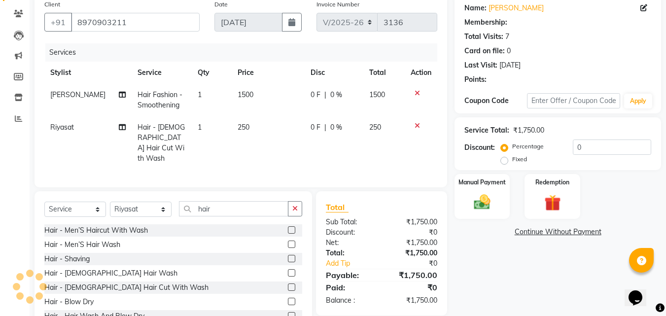
select select "1: Object"
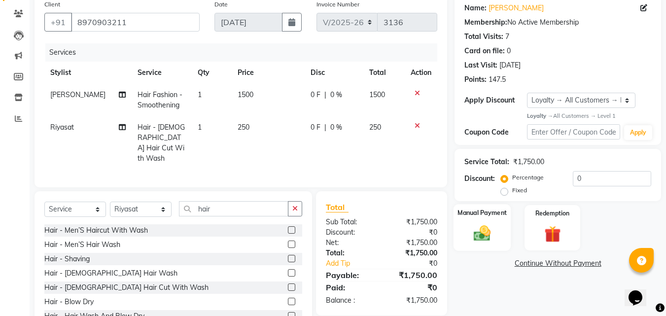
click at [462, 234] on div "Manual Payment" at bounding box center [483, 227] width 58 height 47
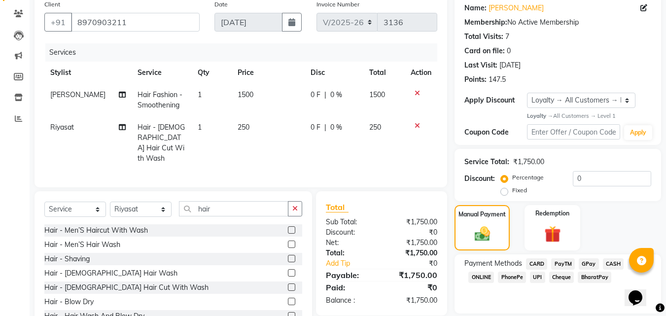
click at [568, 263] on span "PayTM" at bounding box center [563, 263] width 24 height 11
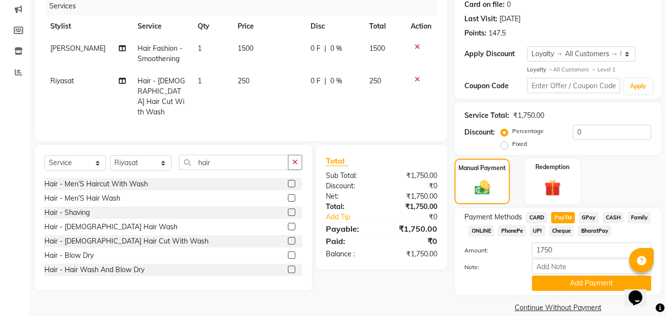
scroll to position [139, 0]
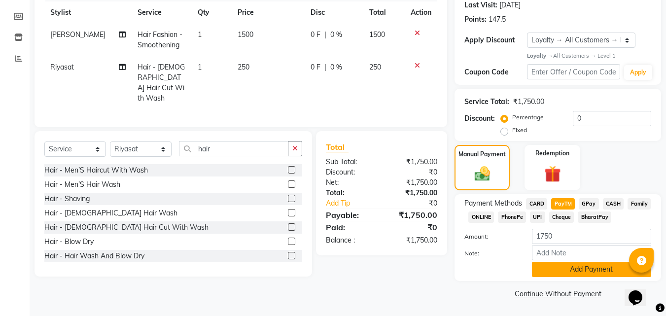
click at [572, 270] on button "Add Payment" at bounding box center [591, 269] width 119 height 15
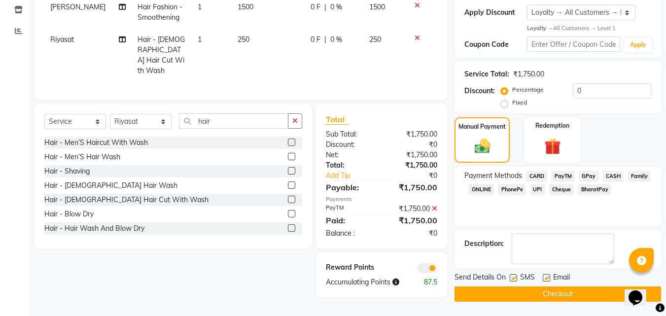
scroll to position [167, 0]
click at [558, 293] on button "Checkout" at bounding box center [558, 293] width 207 height 15
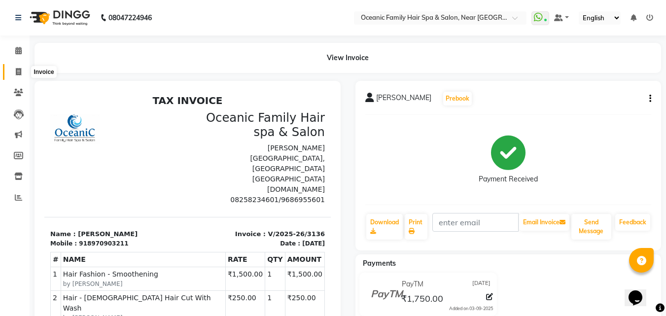
click at [16, 69] on icon at bounding box center [18, 71] width 5 height 7
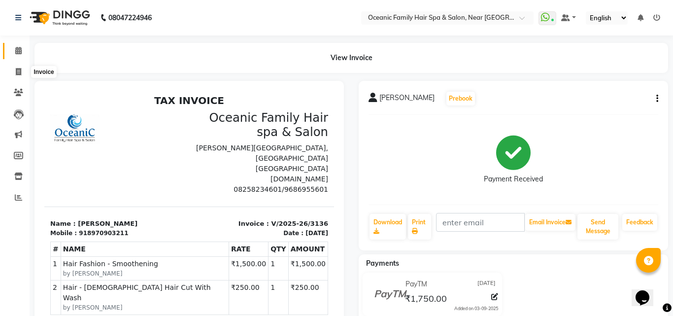
select select "service"
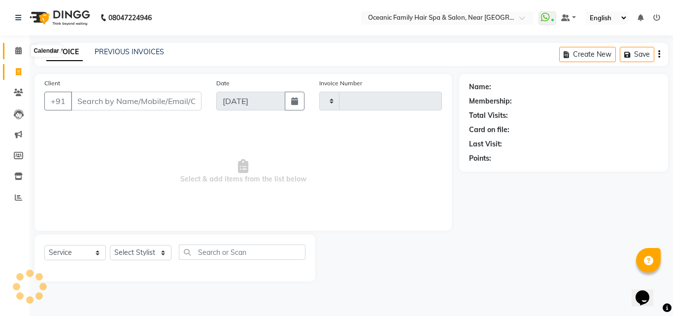
type input "3137"
select select "4366"
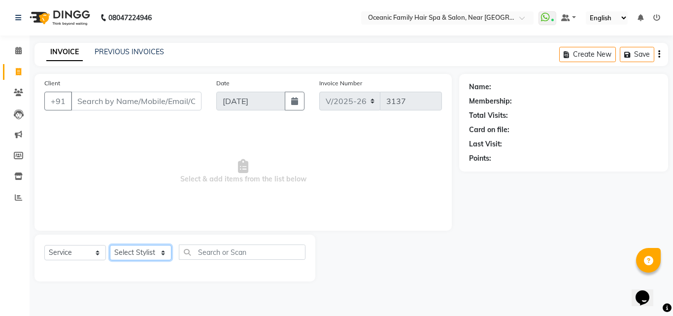
click at [127, 254] on select "Select Stylist Afsar Ali Arun Thakur Pavithra Rajani Riyasat Shwetha S Jain Sir…" at bounding box center [141, 252] width 62 height 15
select select "23947"
click at [110, 245] on select "Select Stylist Afsar Ali Arun Thakur Pavithra Rajani Riyasat Shwetha S Jain Sir…" at bounding box center [141, 252] width 62 height 15
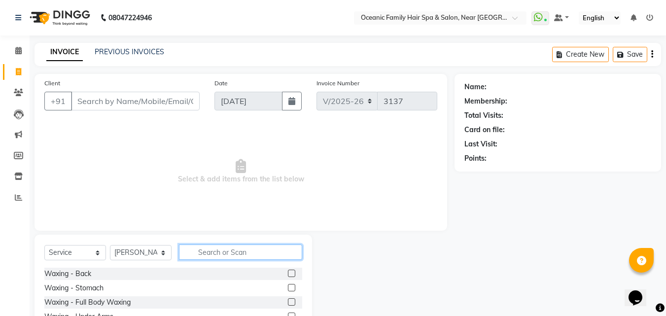
click at [245, 251] on input "text" at bounding box center [240, 252] width 123 height 15
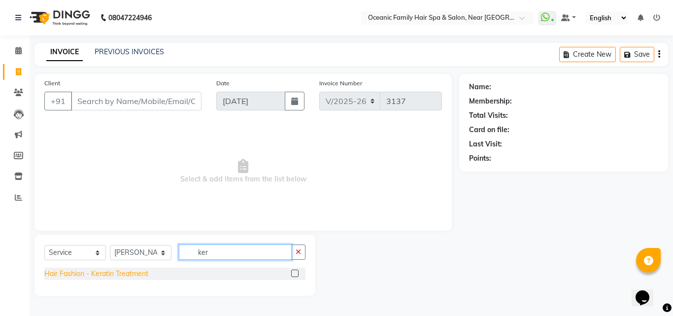
type input "ker"
click at [91, 274] on div "Hair Fashion - Keratin Treatment" at bounding box center [96, 274] width 104 height 10
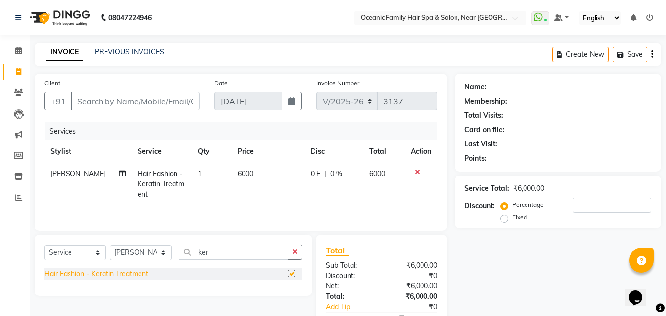
checkbox input "false"
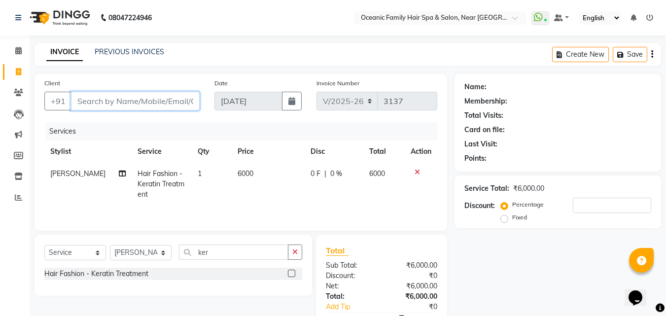
click at [106, 103] on input "Client" at bounding box center [135, 101] width 129 height 19
type input "9"
type input "0"
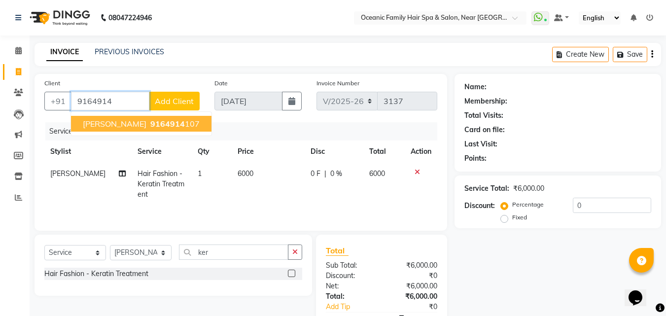
click at [148, 124] on ngb-highlight "9164914 107" at bounding box center [173, 124] width 51 height 10
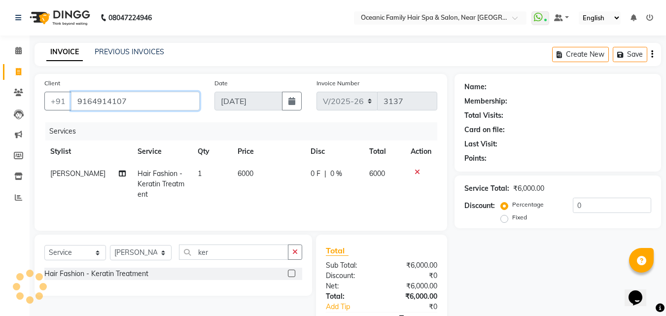
type input "9164914107"
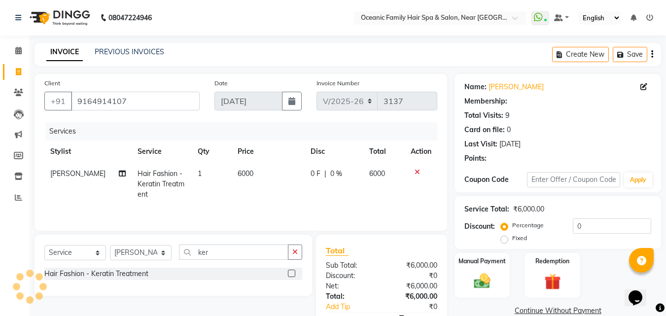
select select "1: Object"
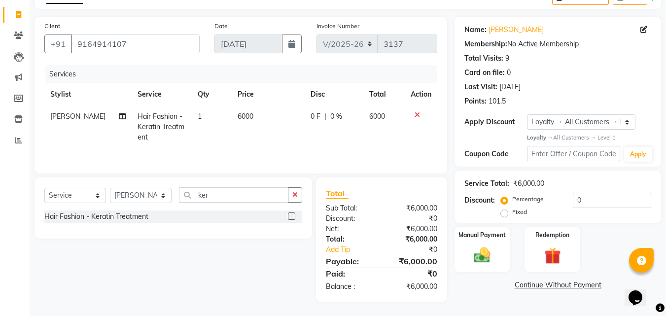
scroll to position [58, 0]
click at [240, 118] on span "6000" at bounding box center [246, 115] width 16 height 9
select select "23947"
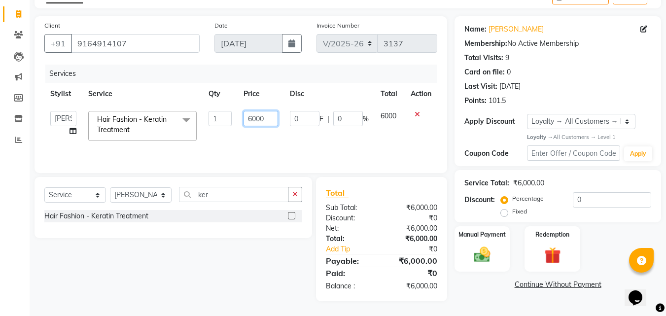
click at [256, 119] on input "6000" at bounding box center [261, 118] width 34 height 15
type input "6500"
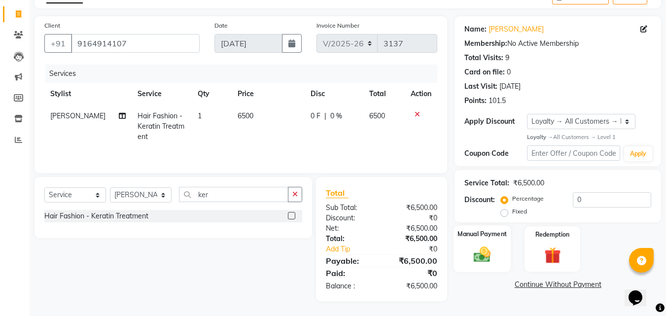
click at [475, 258] on img at bounding box center [482, 255] width 28 height 20
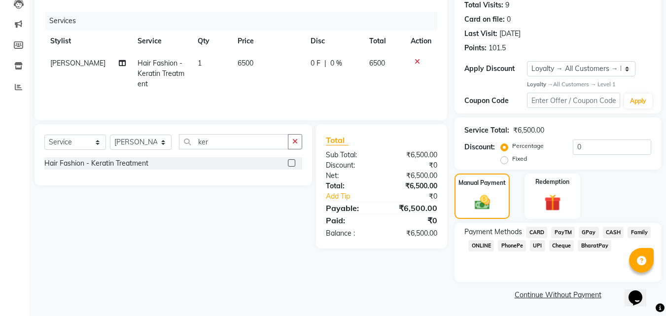
scroll to position [111, 0]
click at [562, 231] on span "PayTM" at bounding box center [563, 231] width 24 height 11
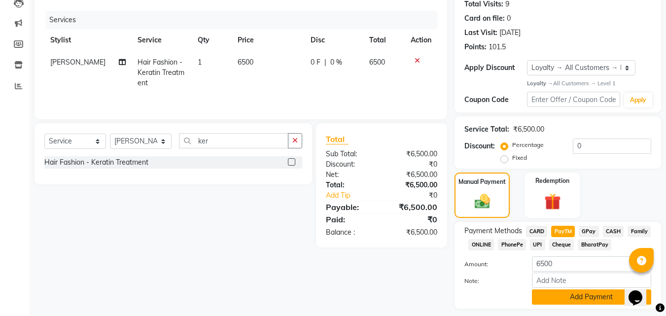
click at [571, 295] on button "Add Payment" at bounding box center [591, 296] width 119 height 15
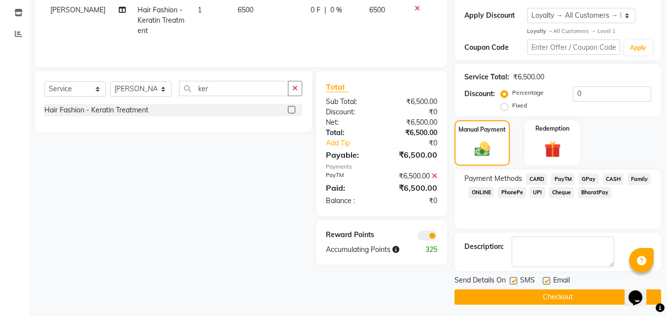
scroll to position [167, 0]
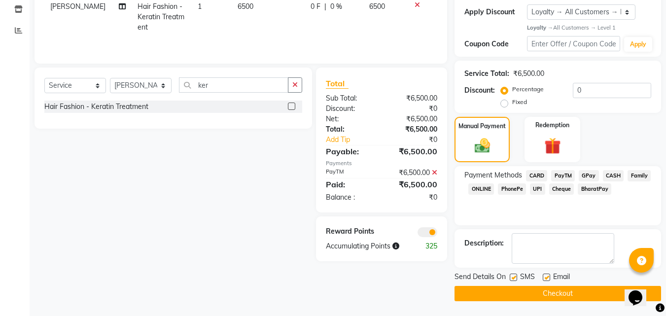
click at [553, 297] on button "Checkout" at bounding box center [558, 293] width 207 height 15
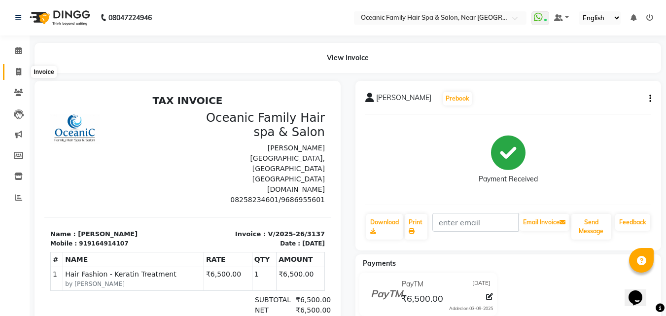
click at [16, 70] on icon at bounding box center [18, 71] width 5 height 7
select select "4366"
select select "service"
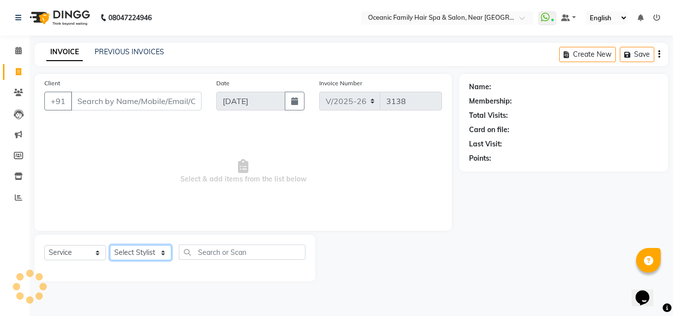
click at [149, 254] on select "Select Stylist Afsar Ali Arun Thakur Pavithra Rajani Riyasat Shwetha S Jain Sir…" at bounding box center [141, 252] width 62 height 15
select select "89184"
click at [110, 245] on select "Select Stylist Afsar Ali Arun Thakur Pavithra Rajani Riyasat Shwetha S Jain Sir…" at bounding box center [141, 252] width 62 height 15
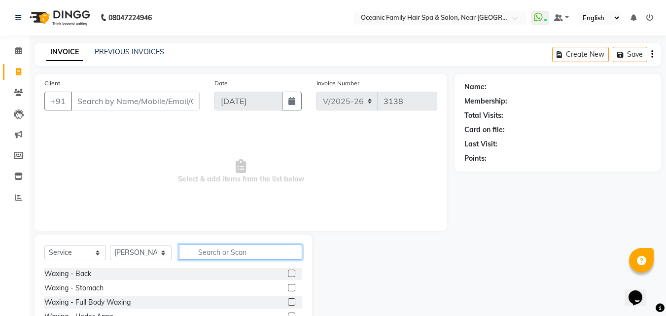
click at [219, 250] on input "text" at bounding box center [240, 252] width 123 height 15
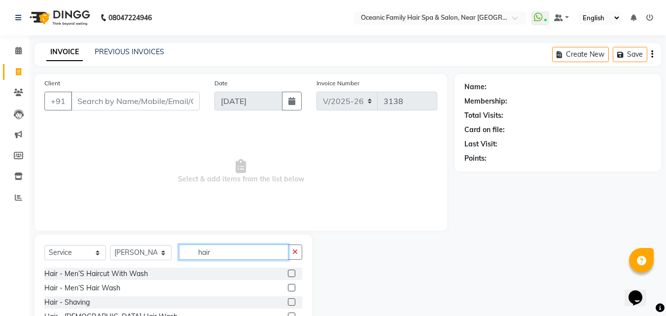
type input "hair"
click at [288, 271] on label at bounding box center [291, 273] width 7 height 7
click at [288, 271] on input "checkbox" at bounding box center [291, 274] width 6 height 6
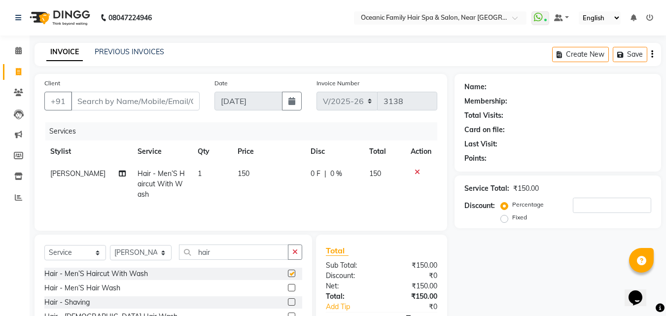
checkbox input "false"
click at [288, 297] on div at bounding box center [295, 302] width 14 height 12
click at [288, 302] on label at bounding box center [291, 301] width 7 height 7
click at [288, 302] on input "checkbox" at bounding box center [291, 302] width 6 height 6
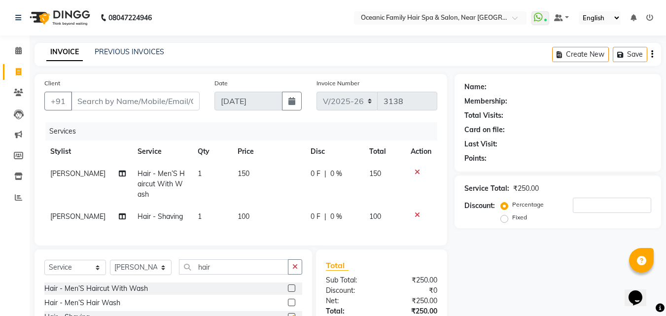
checkbox input "false"
click at [163, 104] on input "Client" at bounding box center [135, 101] width 129 height 19
type input "9"
type input "0"
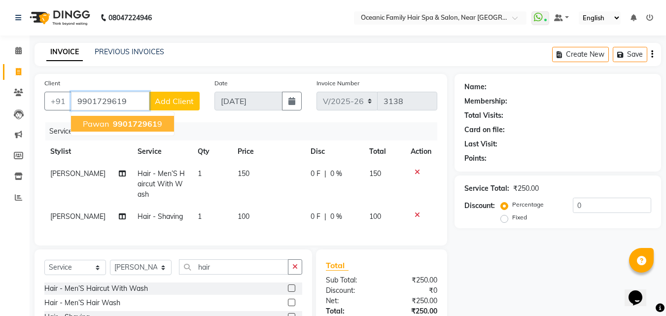
type input "9901729619"
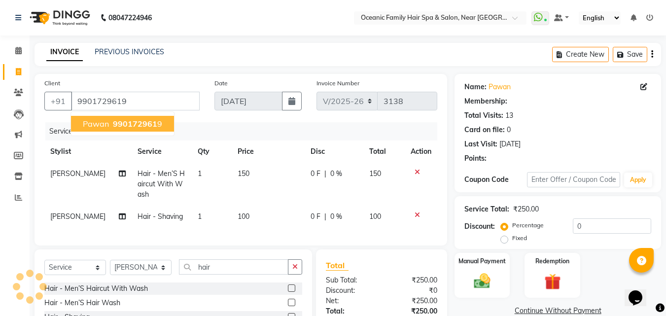
select select "1: Object"
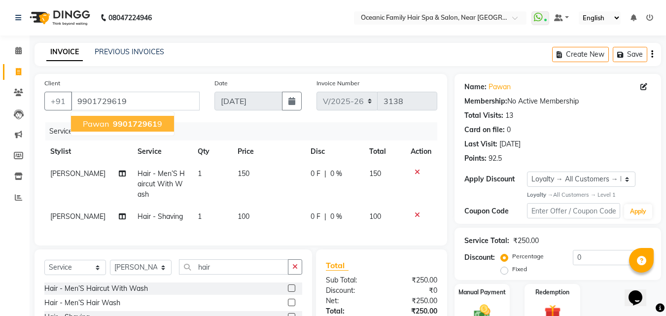
click at [144, 122] on span "990172961" at bounding box center [135, 124] width 44 height 10
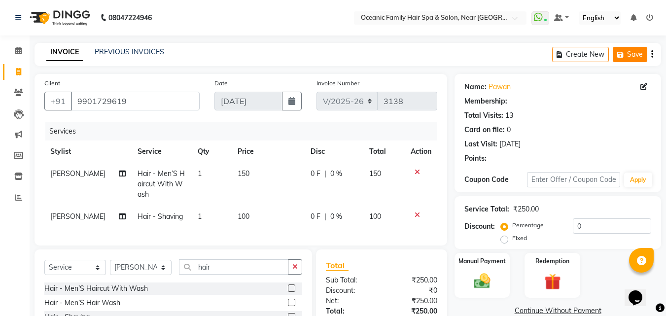
select select "1: Object"
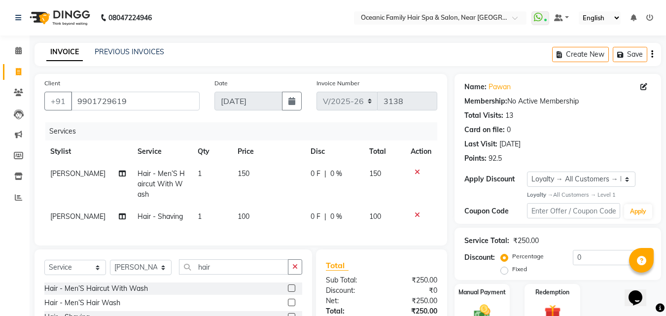
drag, startPoint x: 666, startPoint y: 64, endPoint x: 657, endPoint y: 133, distance: 69.0
click at [658, 147] on main "INVOICE PREVIOUS INVOICES Create New Save Client +91 9901729619 Date 03-09-2025…" at bounding box center [348, 226] width 636 height 367
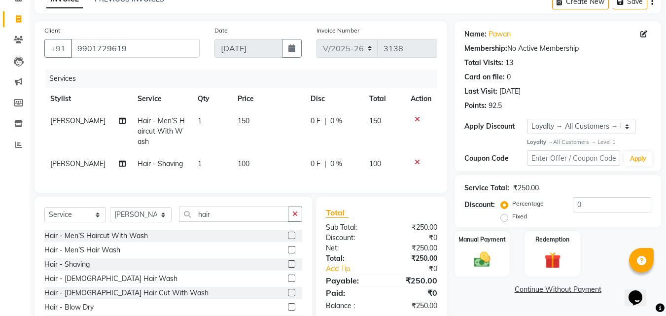
scroll to position [101, 0]
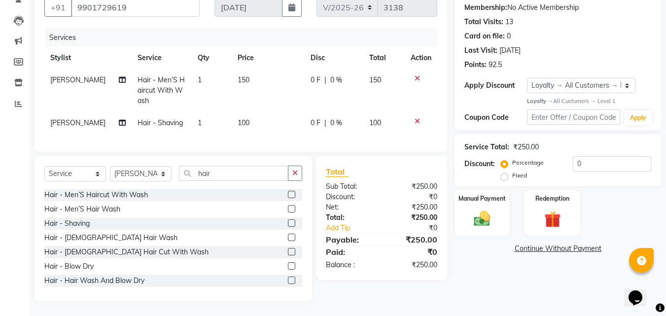
drag, startPoint x: 641, startPoint y: 236, endPoint x: 642, endPoint y: 230, distance: 6.0
click at [642, 234] on div "Name: Pawan Membership: No Active Membership Total Visits: 13 Card on file: 0 L…" at bounding box center [562, 140] width 214 height 321
drag, startPoint x: 499, startPoint y: 215, endPoint x: 507, endPoint y: 218, distance: 8.9
click at [498, 215] on div "Manual Payment" at bounding box center [483, 212] width 58 height 47
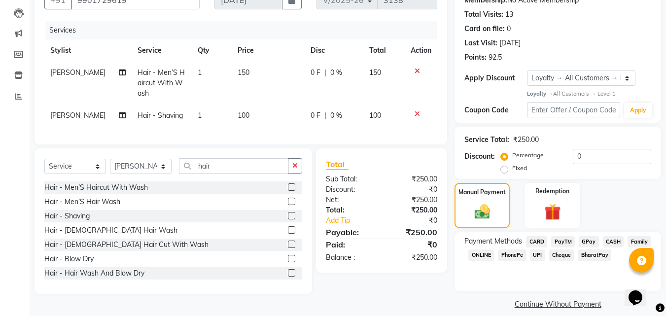
click at [564, 242] on span "PayTM" at bounding box center [563, 241] width 24 height 11
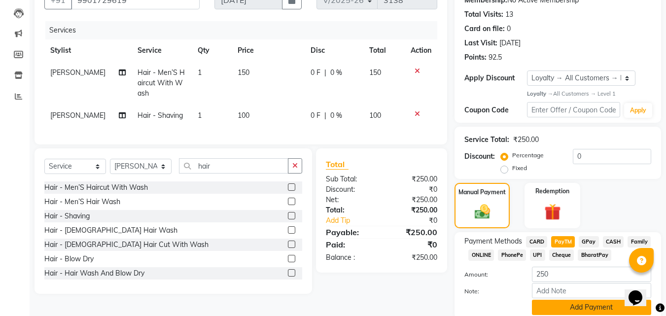
click at [610, 304] on button "Add Payment" at bounding box center [591, 307] width 119 height 15
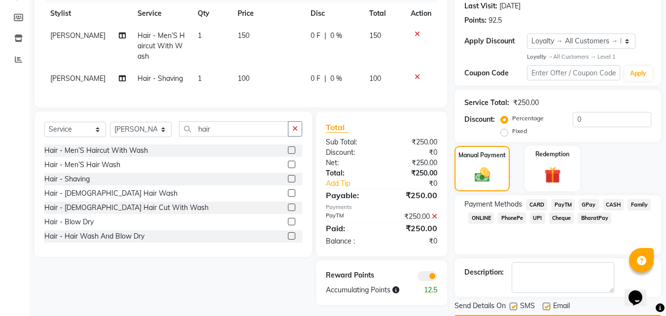
scroll to position [167, 0]
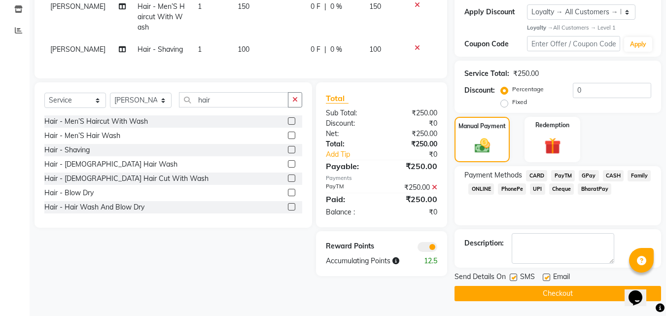
click at [575, 290] on button "Checkout" at bounding box center [558, 293] width 207 height 15
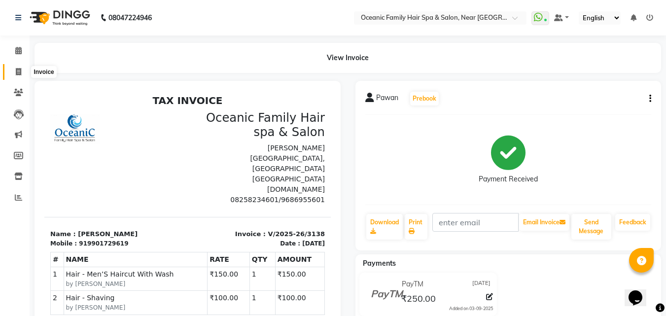
click at [16, 71] on icon at bounding box center [18, 71] width 5 height 7
select select "service"
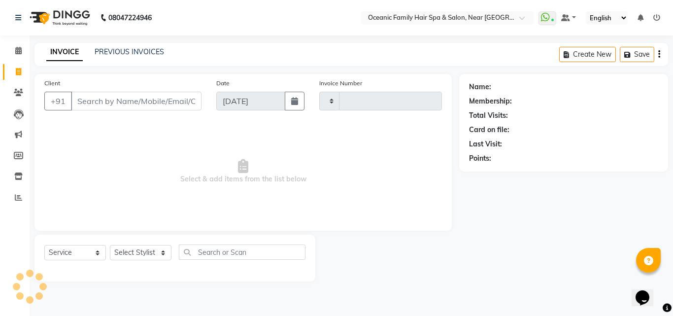
type input "3139"
select select "4366"
click at [129, 249] on select "Select Stylist Afsar Ali Arun Thakur Pavithra Rajani Riyasat Shwetha S Jain Sir…" at bounding box center [141, 252] width 62 height 15
select select "86528"
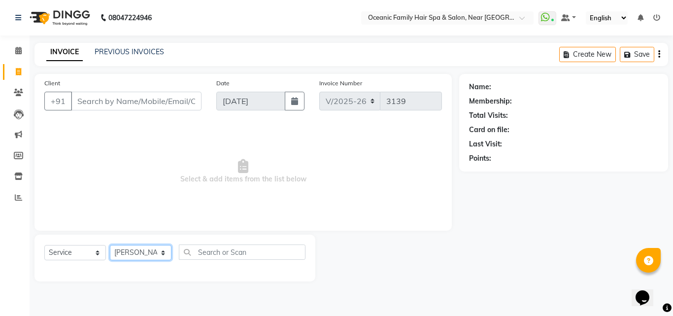
click at [110, 245] on select "Select Stylist Afsar Ali Arun Thakur Pavithra Rajani Riyasat Shwetha S Jain Sir…" at bounding box center [141, 252] width 62 height 15
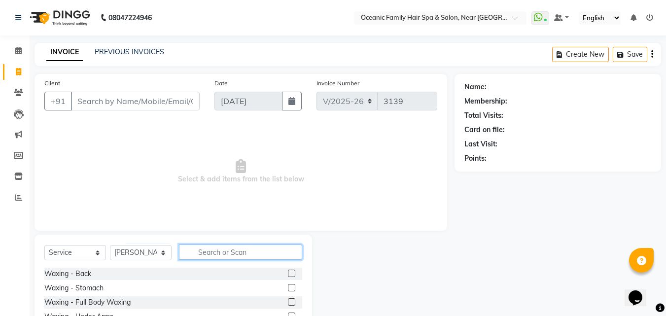
click at [223, 251] on input "text" at bounding box center [240, 252] width 123 height 15
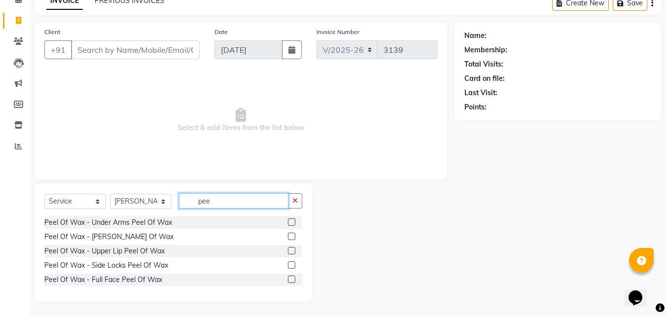
scroll to position [52, 0]
type input "pee"
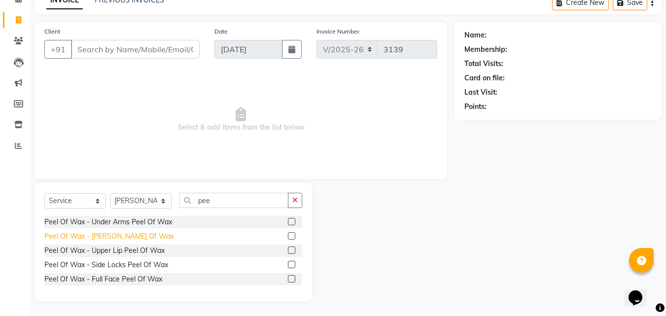
click at [128, 237] on div "Peel Of Wax - Chin Peel Of Wax" at bounding box center [108, 236] width 129 height 10
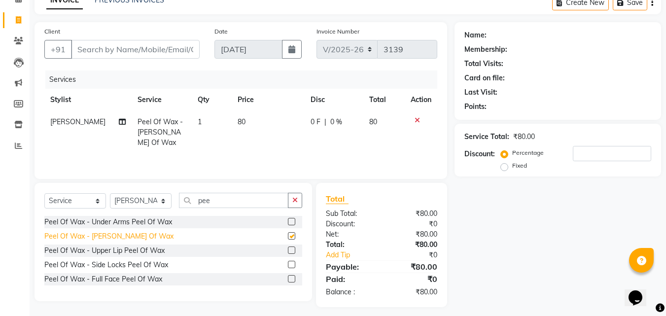
checkbox input "false"
click at [123, 250] on div "Peel Of Wax - Upper Lip Peel Of Wax" at bounding box center [104, 250] width 120 height 10
checkbox input "false"
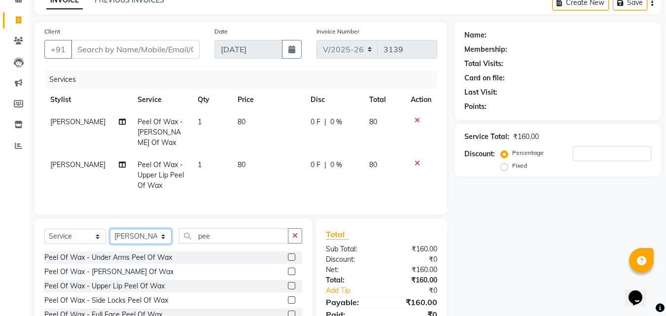
click at [147, 244] on select "Select Stylist Afsar Ali Arun Thakur Pavithra Rajani Riyasat Shwetha S Jain Sir…" at bounding box center [141, 236] width 62 height 15
click at [219, 244] on input "pee" at bounding box center [233, 235] width 109 height 15
type input "p"
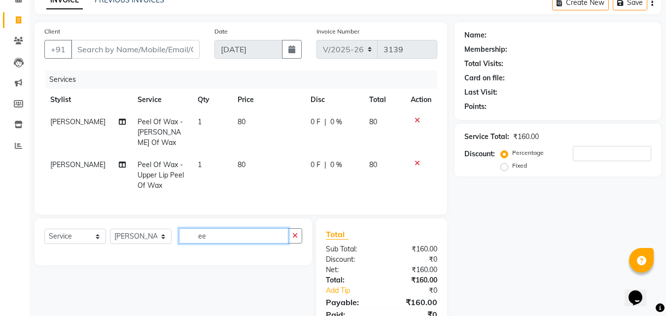
type input "e"
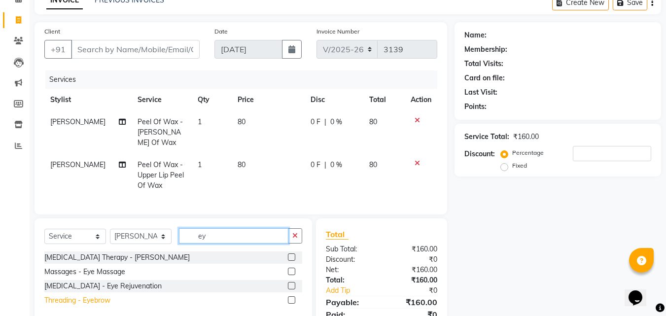
type input "ey"
click at [98, 306] on div "Threading - Eyebrow" at bounding box center [77, 300] width 66 height 10
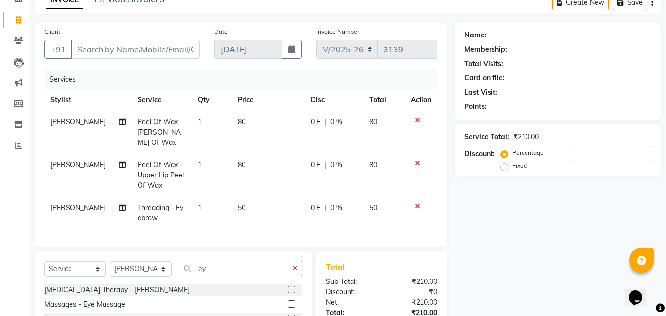
checkbox input "false"
click at [141, 277] on select "Select Stylist Afsar Ali Arun Thakur Pavithra Rajani Riyasat Shwetha S Jain Sir…" at bounding box center [141, 268] width 62 height 15
select select "23947"
click at [110, 269] on select "Select Stylist Afsar Ali Arun Thakur Pavithra Rajani Riyasat Shwetha S Jain Sir…" at bounding box center [141, 268] width 62 height 15
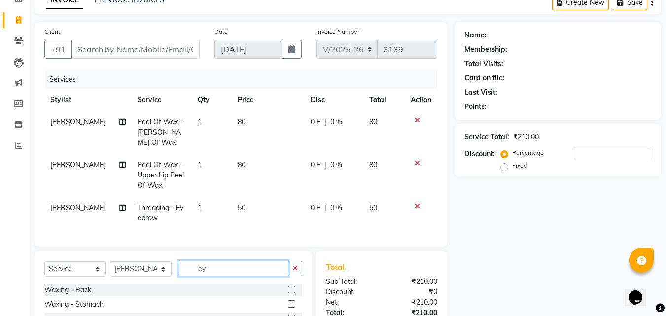
click at [241, 271] on input "ey" at bounding box center [233, 268] width 109 height 15
type input "e"
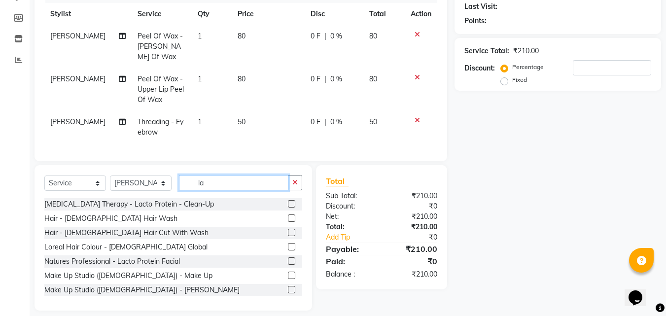
scroll to position [154, 0]
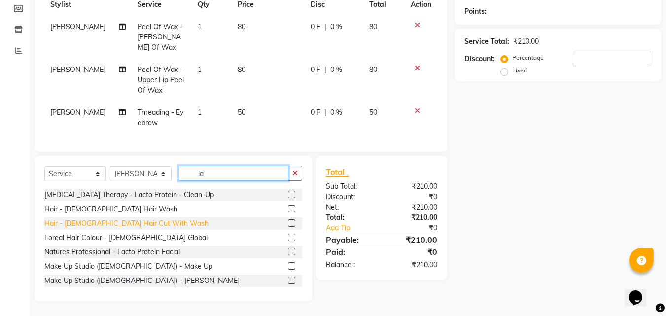
type input "la"
click at [105, 225] on div "Hair - Ladies Hair Cut With Wash" at bounding box center [126, 223] width 164 height 10
checkbox input "false"
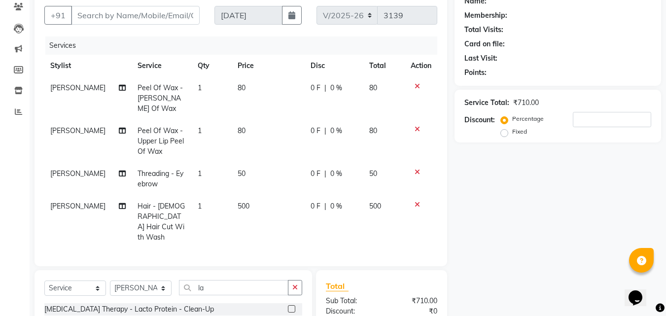
scroll to position [56, 0]
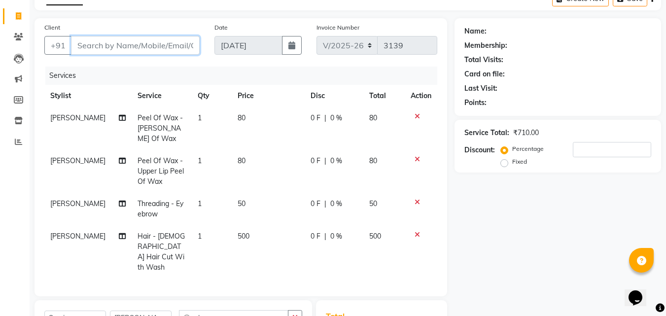
click at [107, 48] on input "Client" at bounding box center [135, 45] width 129 height 19
type input "9"
type input "0"
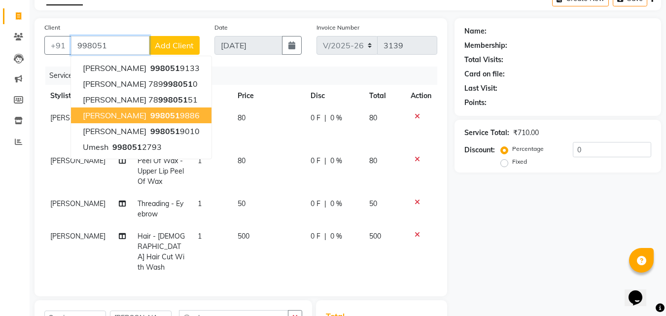
click at [142, 116] on span "Megha Prasanth Jain" at bounding box center [115, 115] width 64 height 10
type input "9980519886"
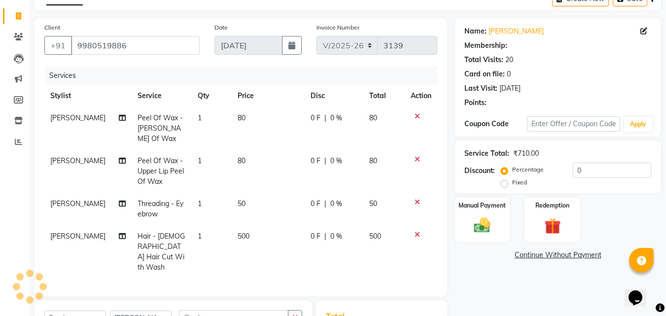
select select "1: Object"
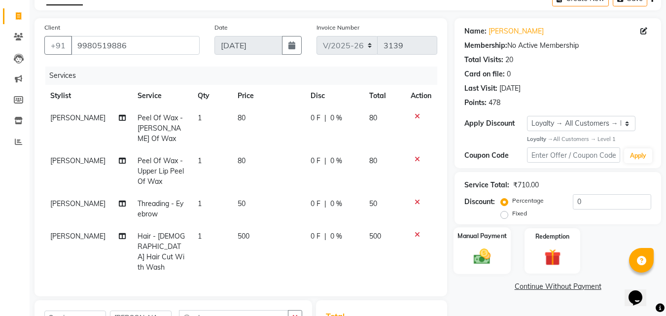
click at [476, 247] on img at bounding box center [482, 257] width 28 height 20
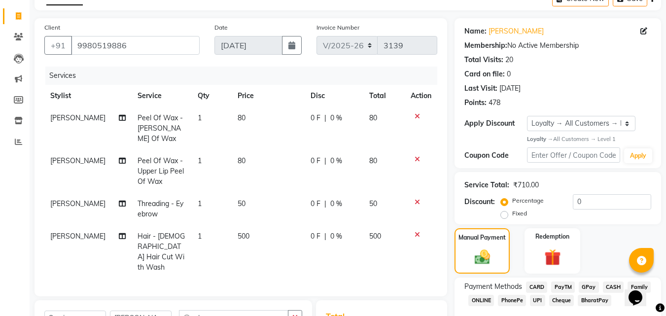
click at [560, 286] on span "PayTM" at bounding box center [563, 286] width 24 height 11
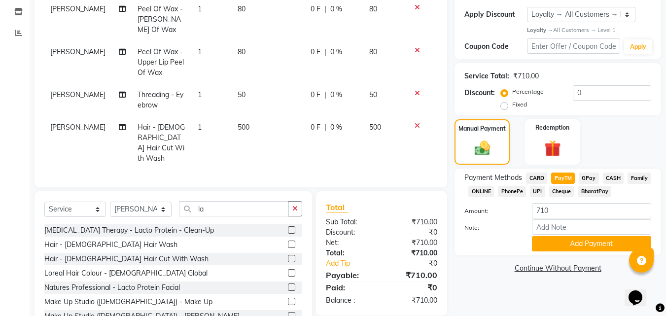
scroll to position [197, 0]
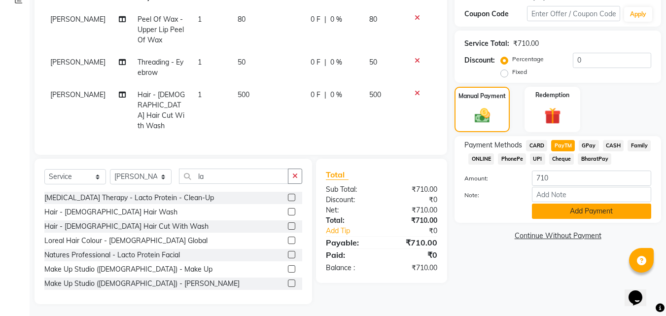
click at [602, 214] on button "Add Payment" at bounding box center [591, 211] width 119 height 15
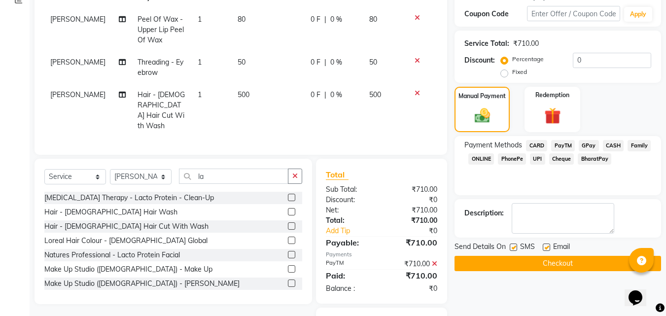
click at [559, 263] on button "Checkout" at bounding box center [558, 263] width 207 height 15
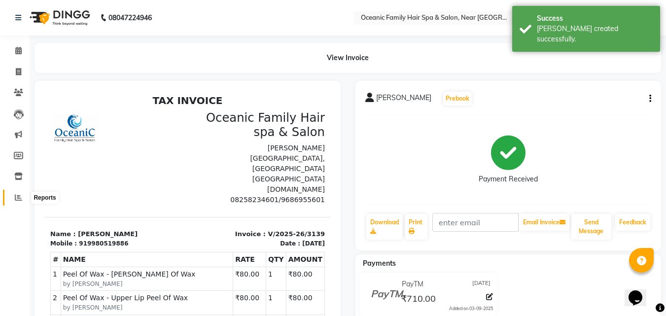
click at [20, 199] on icon at bounding box center [18, 197] width 7 height 7
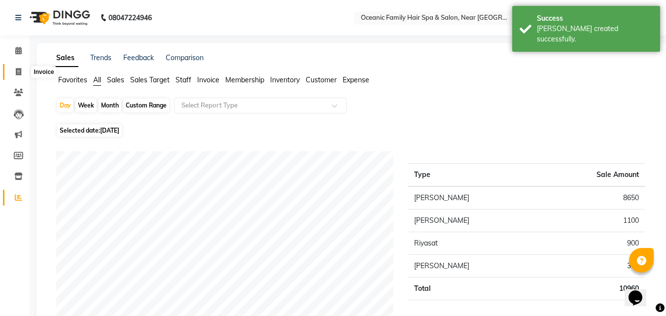
click at [22, 72] on span at bounding box center [18, 72] width 17 height 11
select select "service"
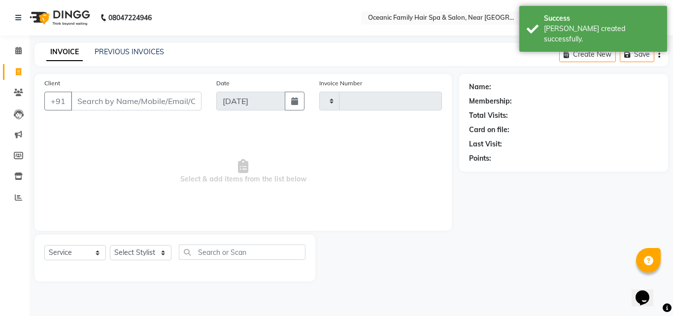
type input "3140"
select select "4366"
click at [137, 51] on link "PREVIOUS INVOICES" at bounding box center [130, 51] width 70 height 9
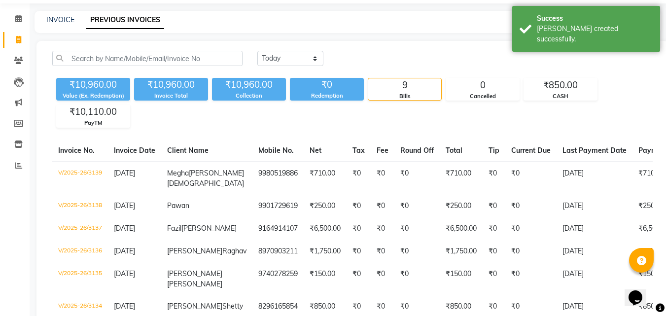
scroll to position [49, 0]
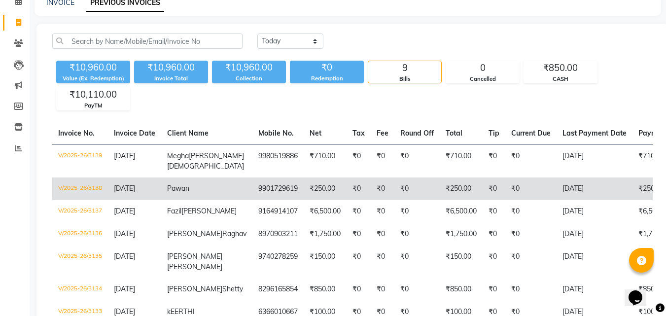
click at [394, 200] on td "₹0" at bounding box center [416, 188] width 45 height 23
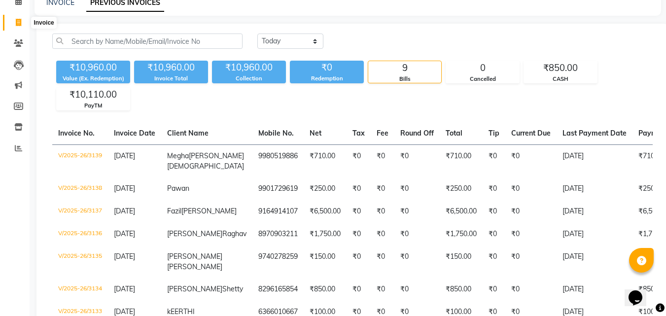
click at [19, 23] on icon at bounding box center [18, 22] width 5 height 7
select select "4366"
select select "service"
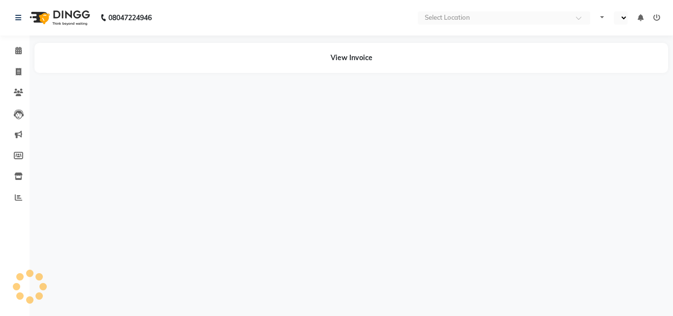
select select "en"
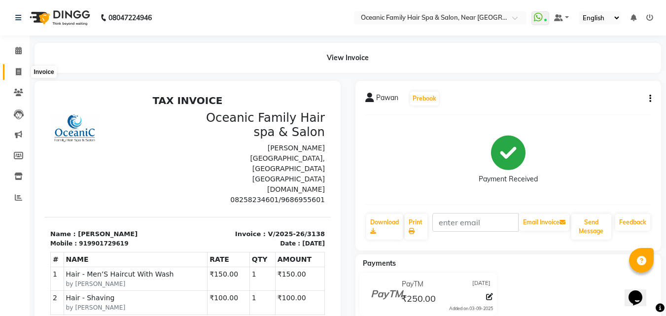
click at [18, 67] on span at bounding box center [18, 72] width 17 height 11
select select "4366"
select select "service"
